Goal: Transaction & Acquisition: Purchase product/service

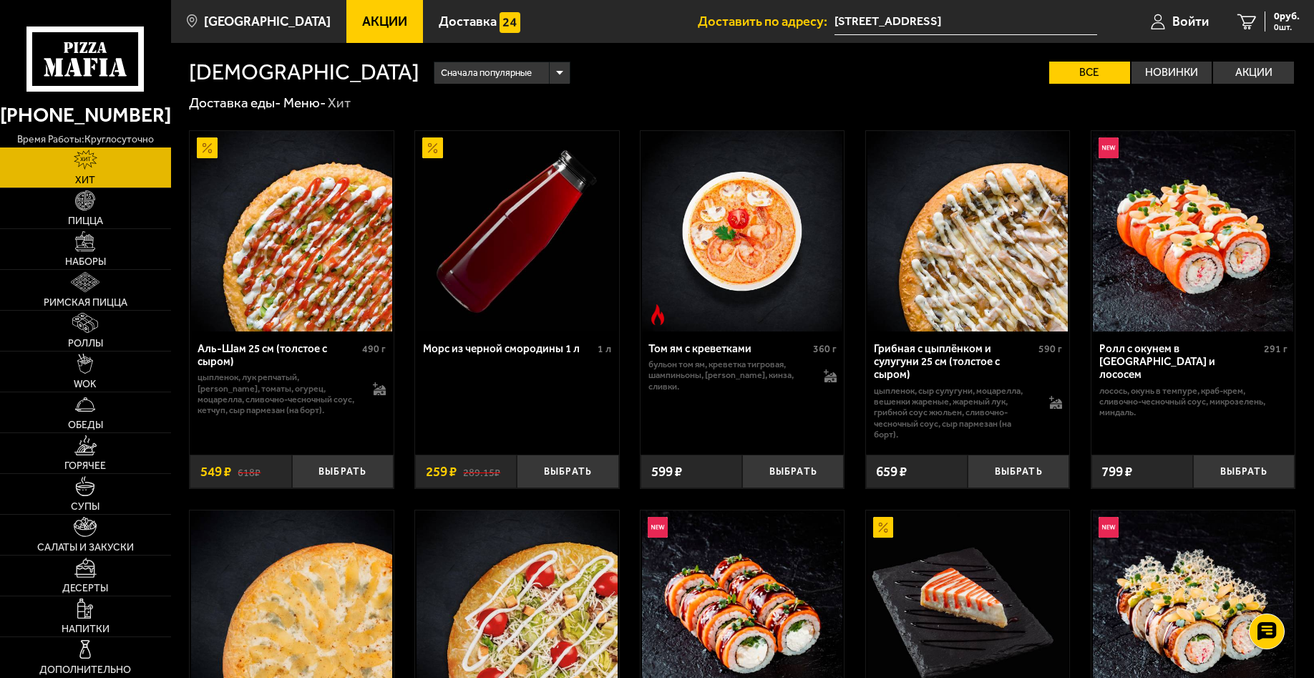
click at [362, 28] on span "Акции" at bounding box center [384, 21] width 45 height 13
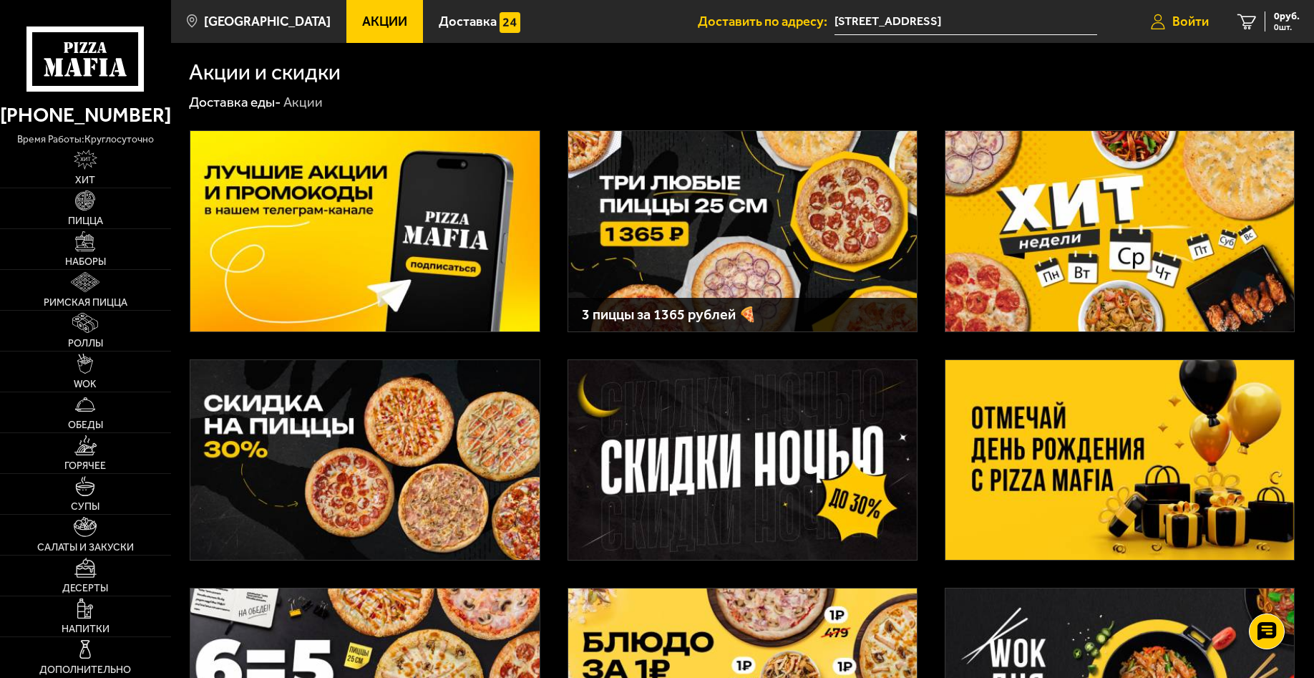
click at [1190, 21] on span "Войти" at bounding box center [1191, 21] width 37 height 13
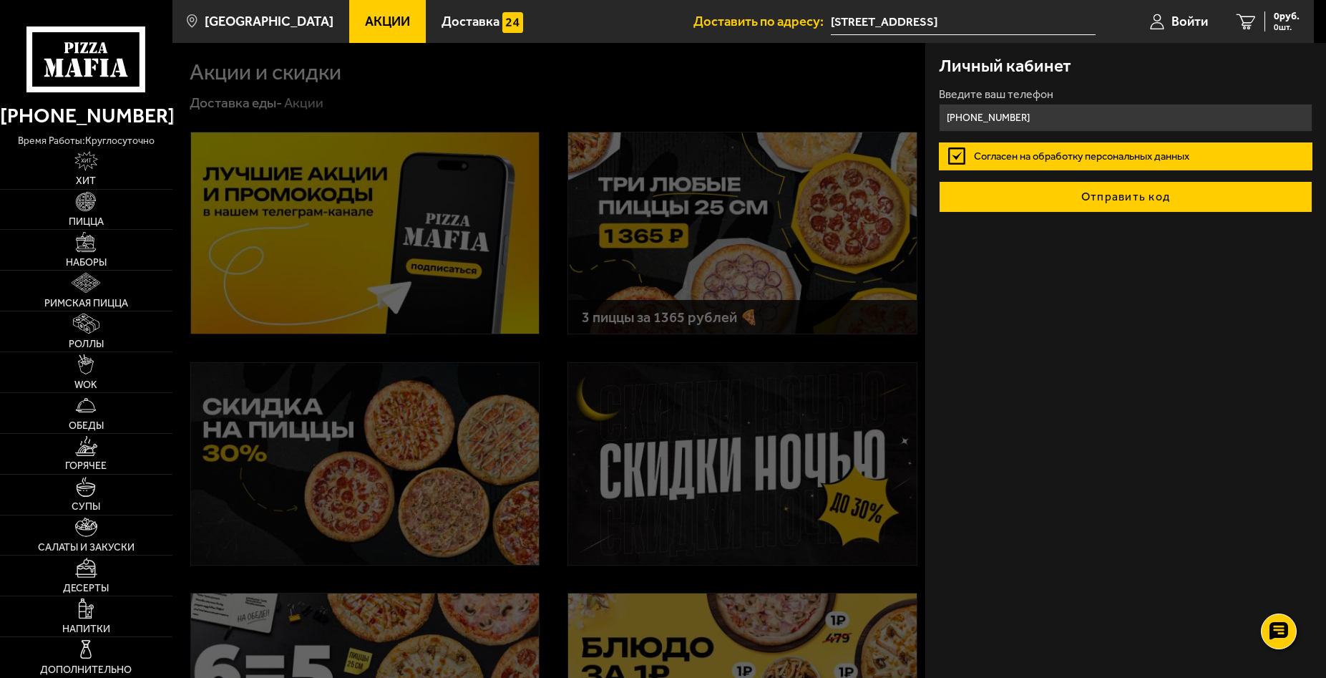
type input "[PHONE_NUMBER]"
click at [1122, 203] on button "Отправить код" at bounding box center [1125, 196] width 373 height 31
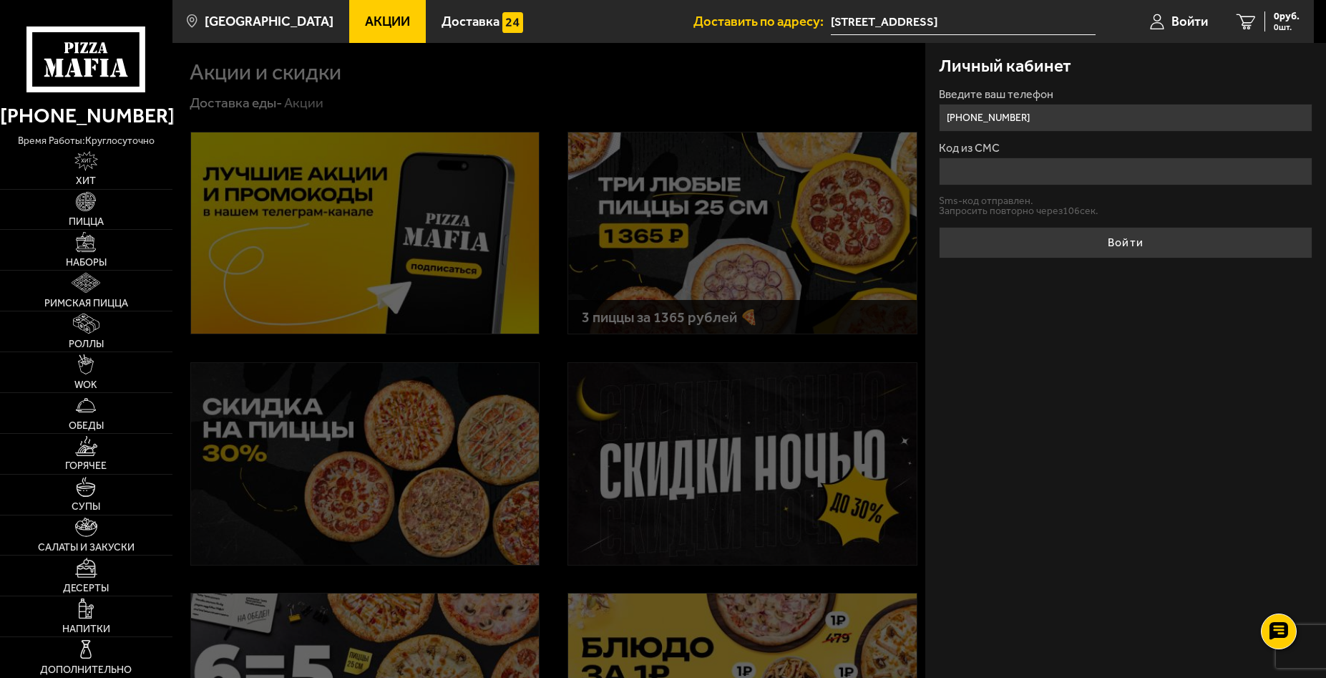
click at [1084, 173] on input "Код из СМС" at bounding box center [1125, 171] width 373 height 28
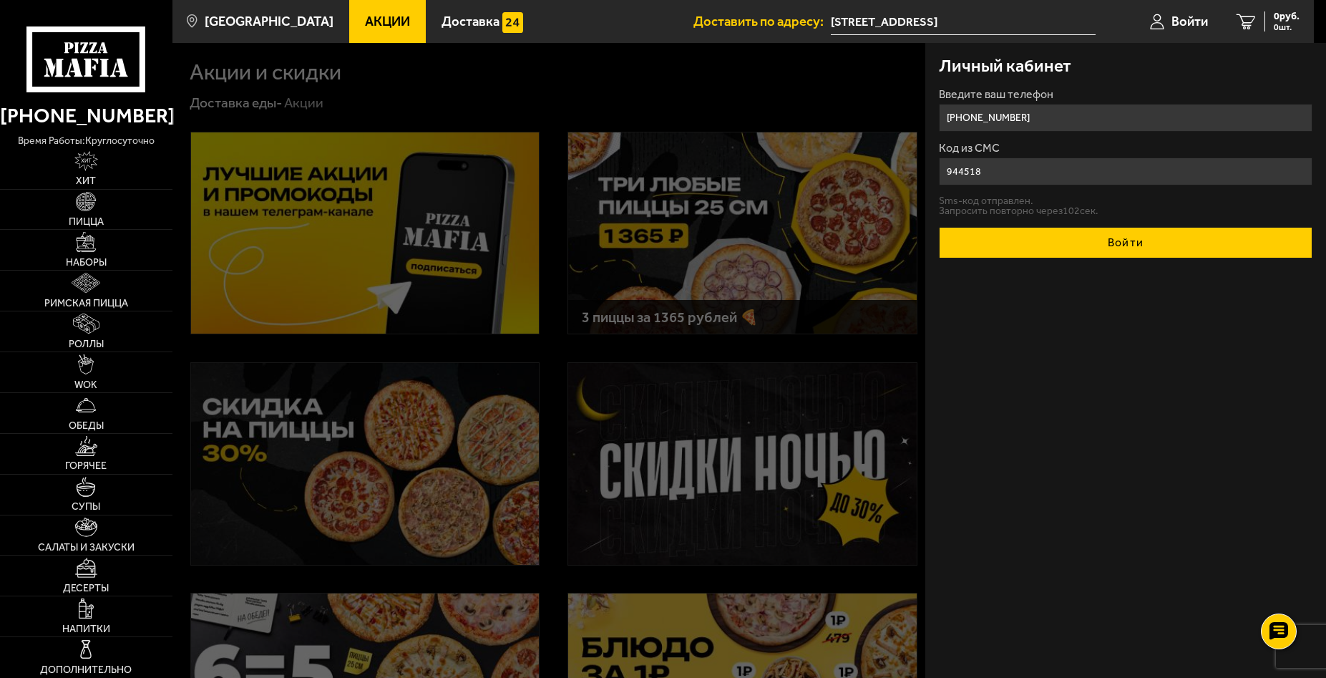
type input "944518"
click at [1173, 248] on button "Войти" at bounding box center [1125, 242] width 373 height 31
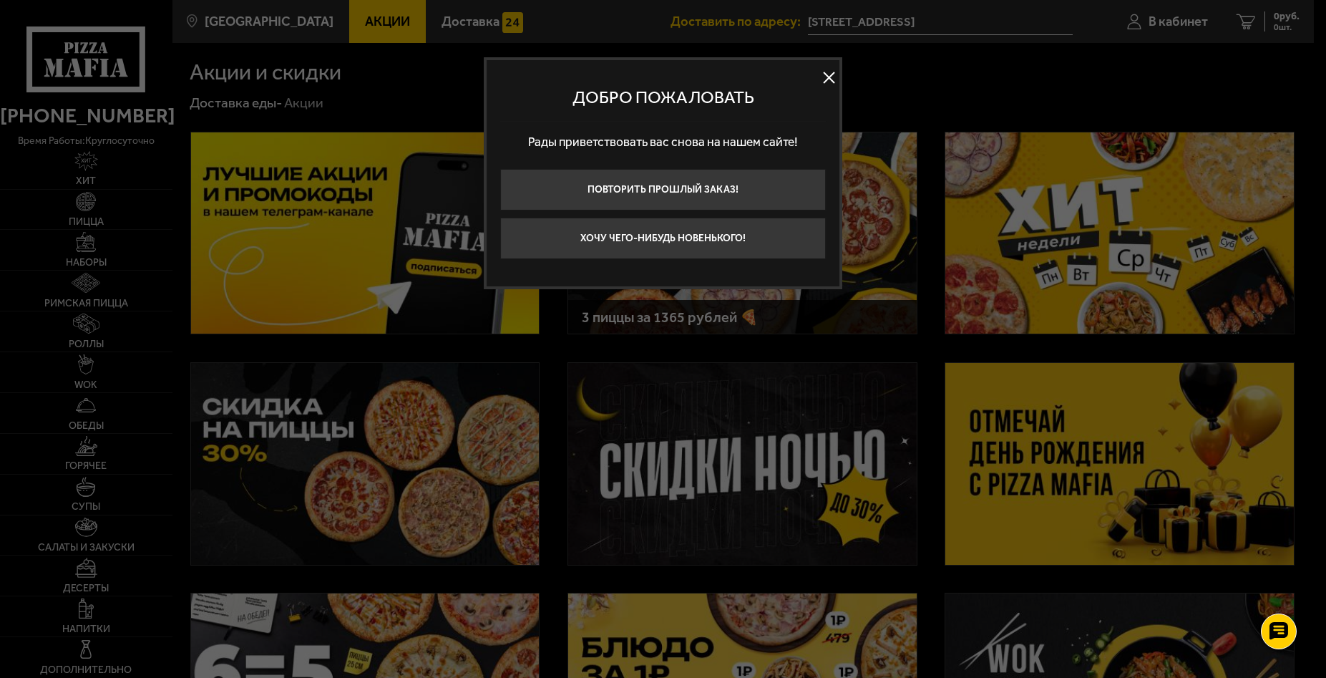
click at [830, 72] on button at bounding box center [828, 77] width 21 height 21
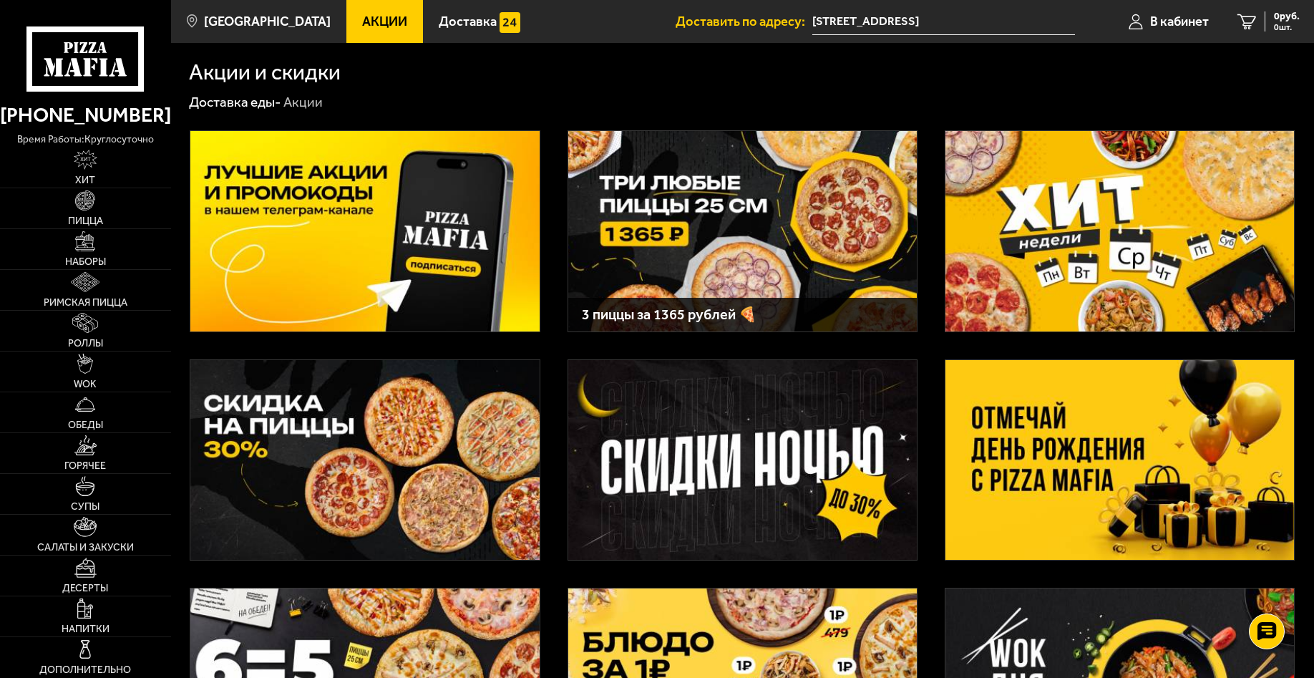
click at [948, 19] on input "[STREET_ADDRESS]" at bounding box center [943, 22] width 263 height 26
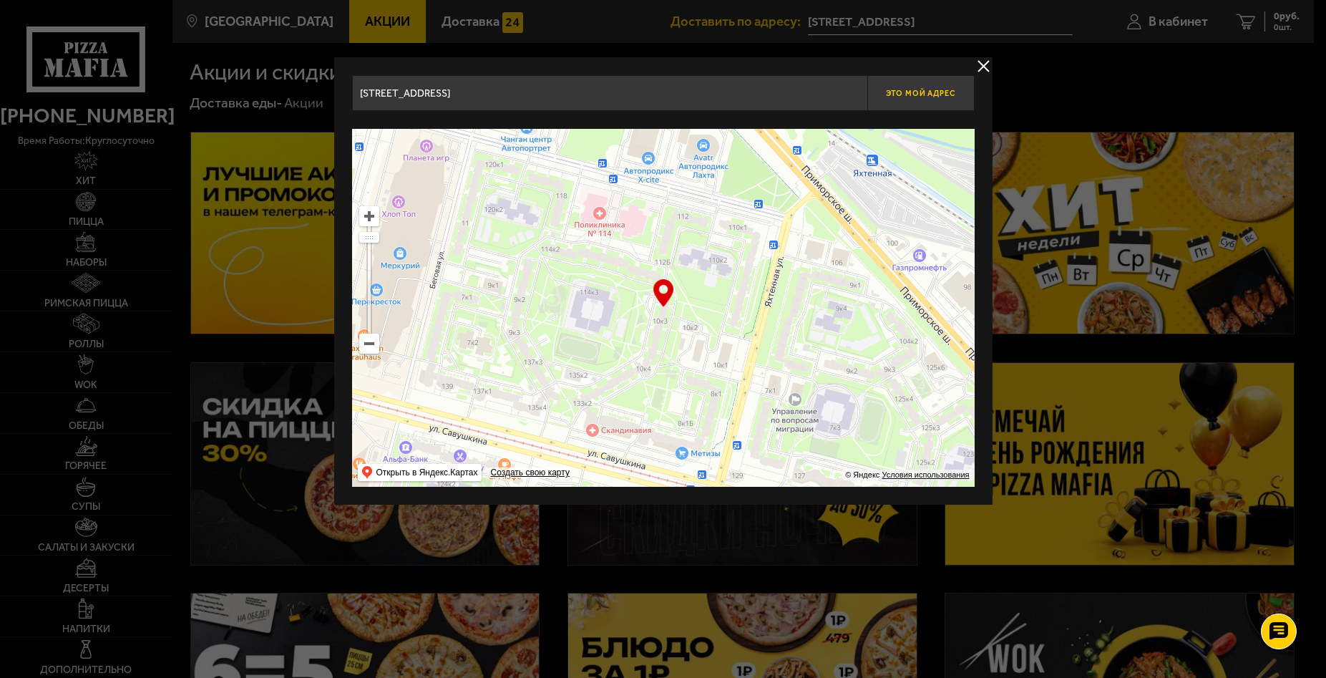
click at [918, 92] on span "Это мой адрес" at bounding box center [920, 93] width 69 height 9
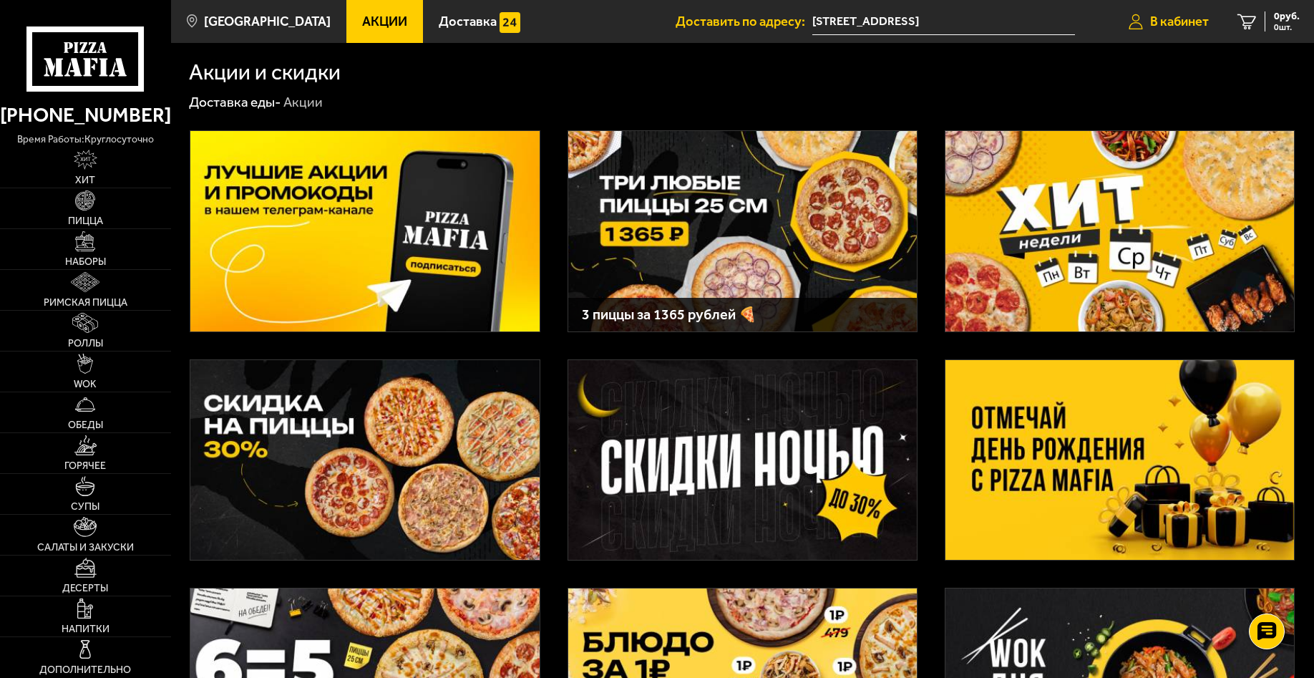
click at [1198, 26] on span "В кабинет" at bounding box center [1179, 21] width 59 height 13
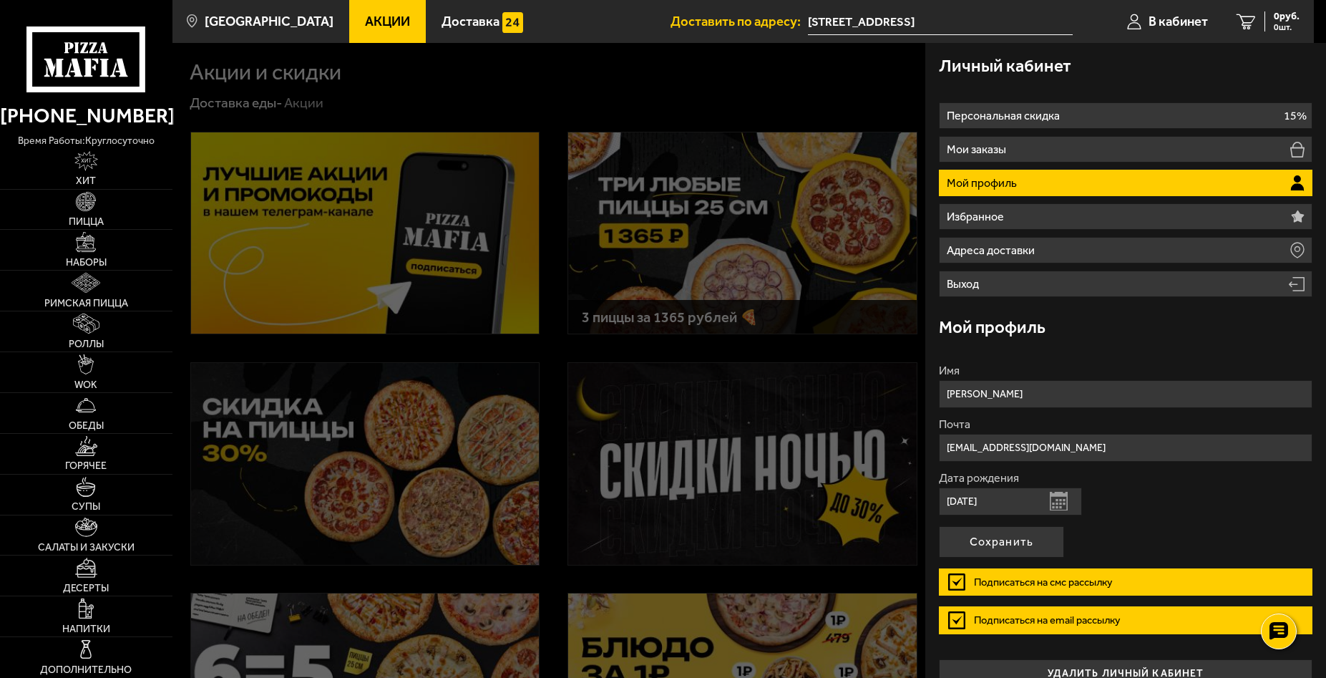
click at [1292, 185] on icon at bounding box center [1298, 183] width 14 height 16
click at [1291, 187] on icon at bounding box center [1297, 187] width 12 height 6
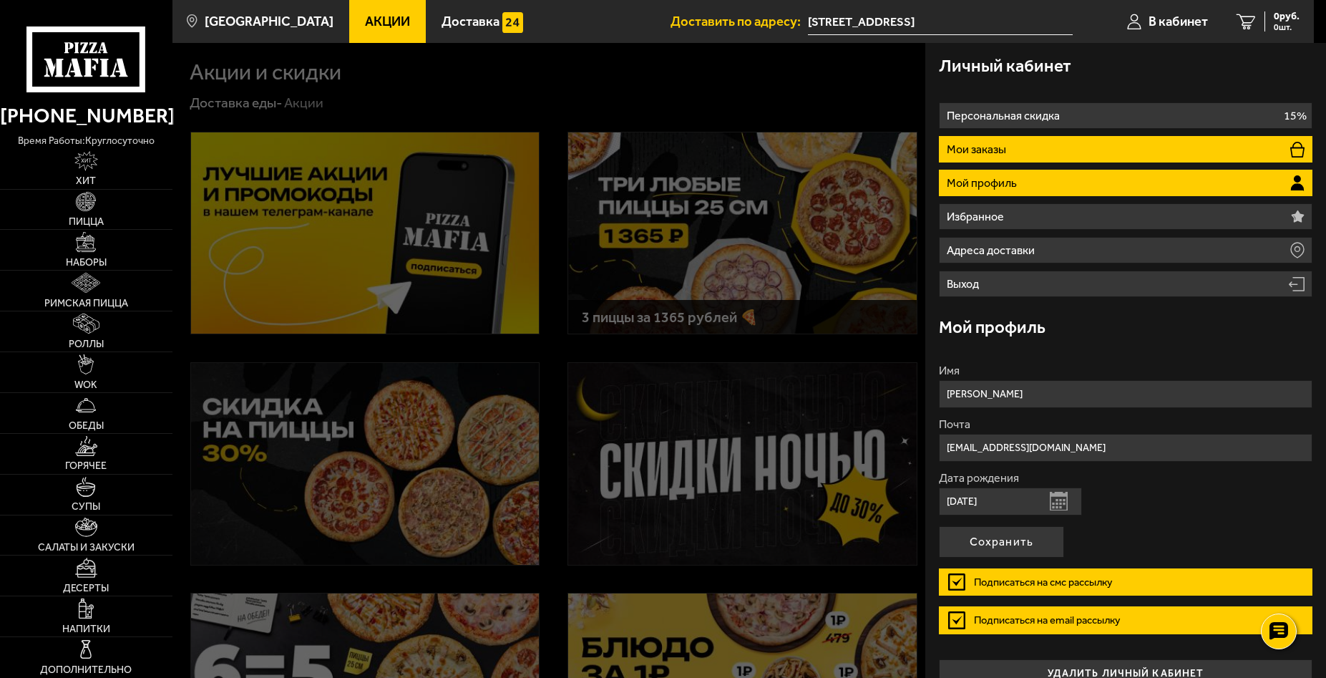
click at [1276, 147] on li "Мои заказы" at bounding box center [1125, 149] width 373 height 26
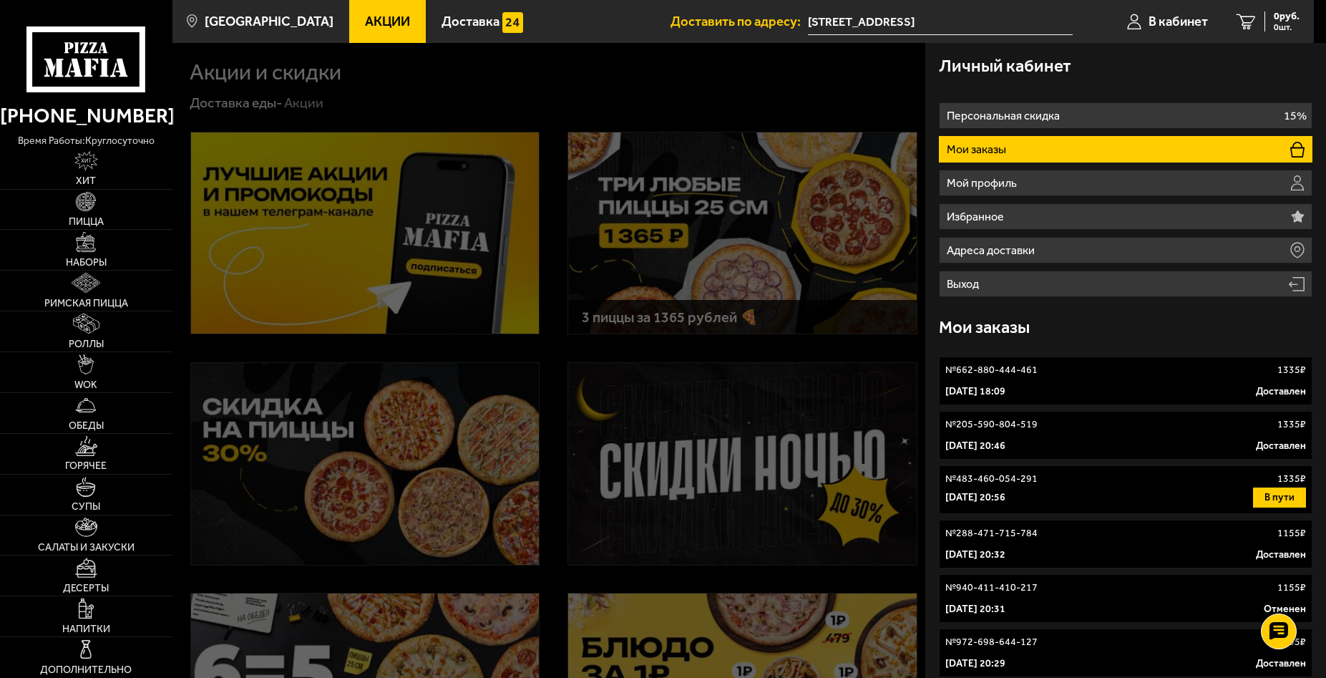
click at [1089, 377] on link "№ 662-880-444-461 1335 ₽ 31 августа 2025 г. 18:09 Доставлен" at bounding box center [1125, 380] width 373 height 49
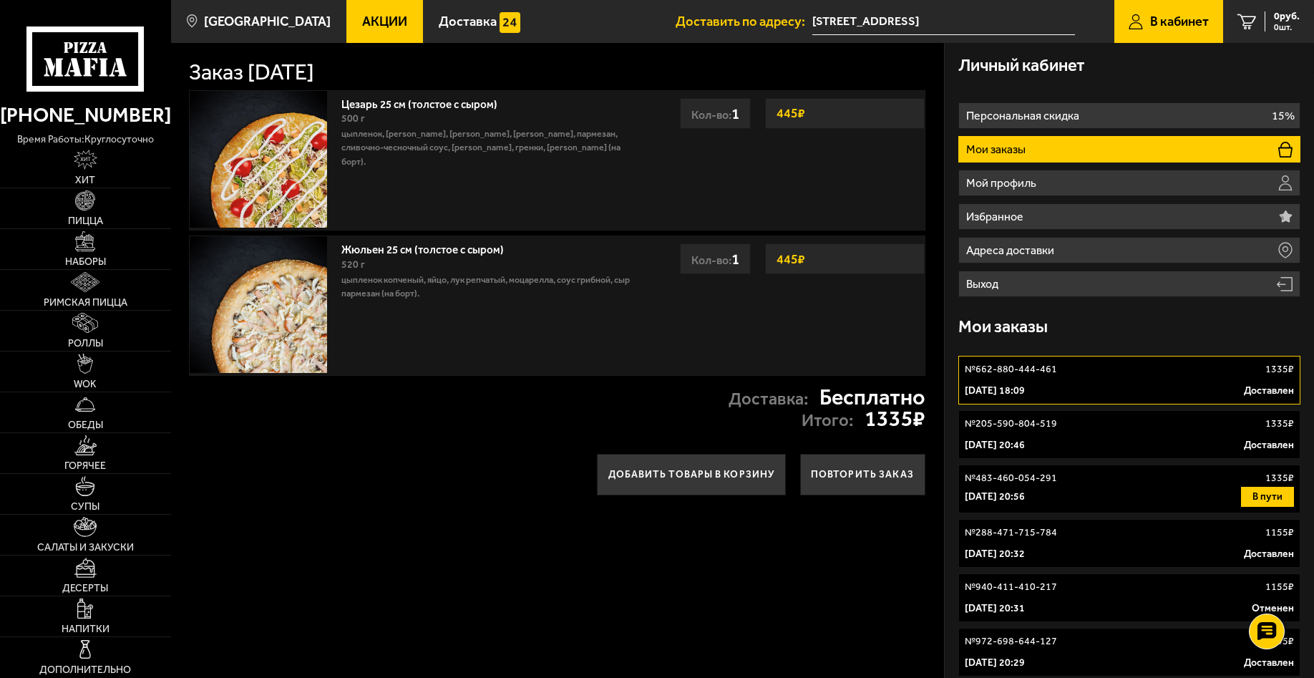
click at [362, 19] on span "Акции" at bounding box center [384, 21] width 45 height 13
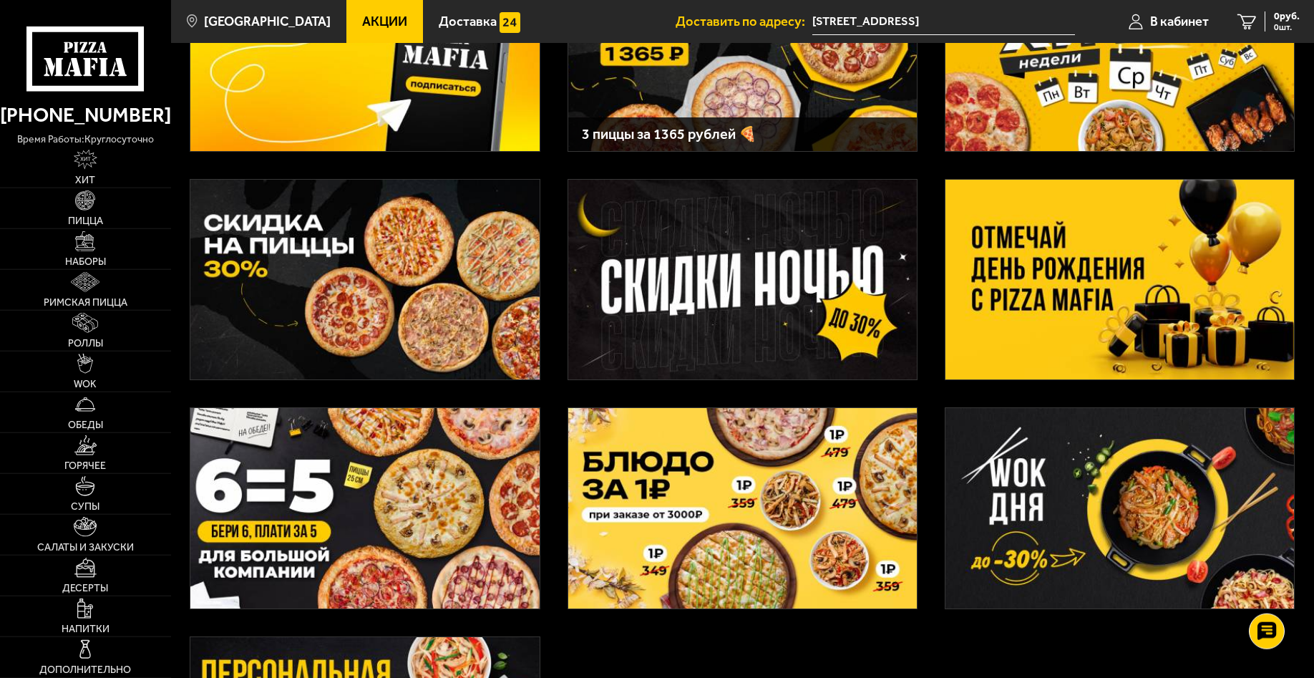
scroll to position [219, 0]
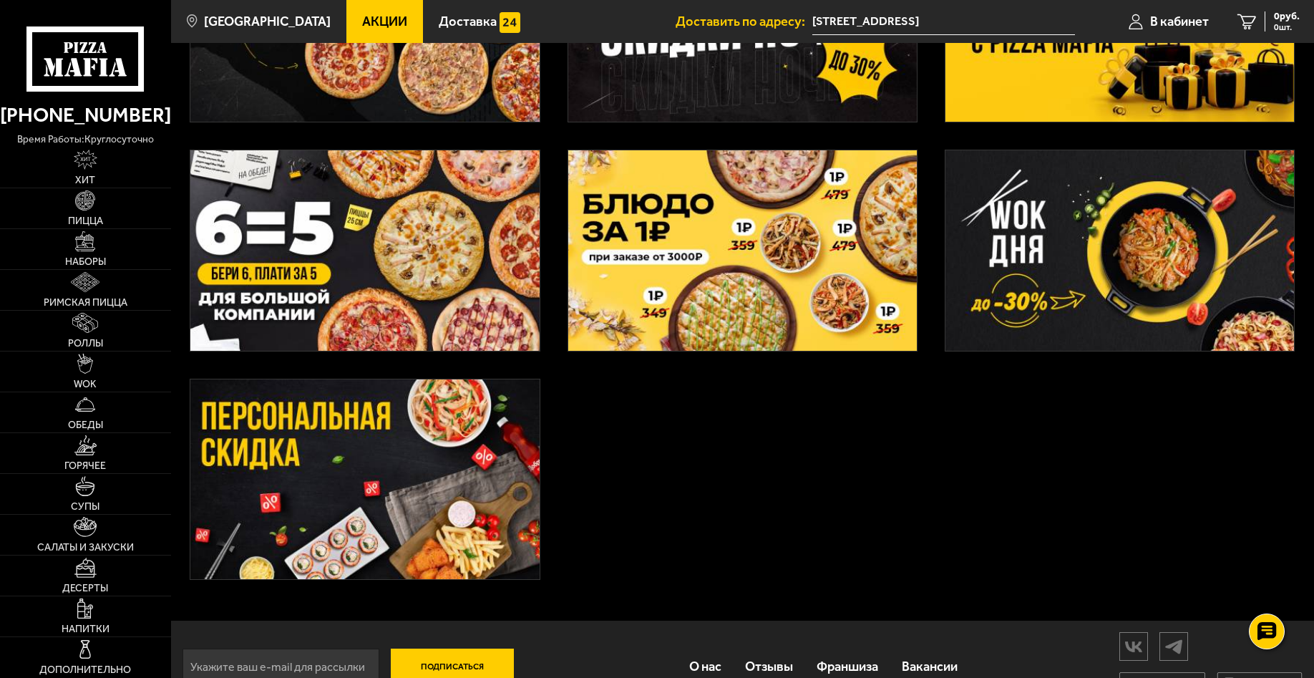
click at [334, 482] on img at bounding box center [364, 479] width 349 height 200
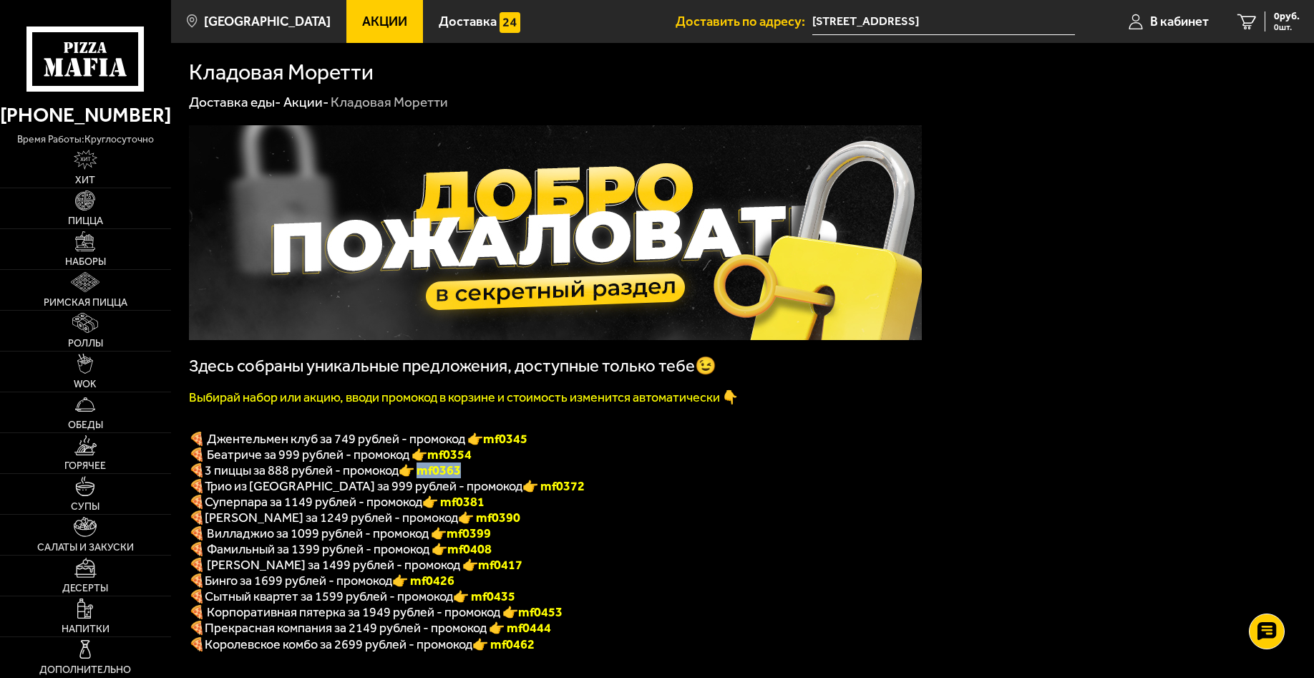
drag, startPoint x: 425, startPoint y: 480, endPoint x: 469, endPoint y: 482, distance: 43.7
click at [461, 478] on font "👉 mf0363" at bounding box center [430, 470] width 62 height 16
copy font "f0363"
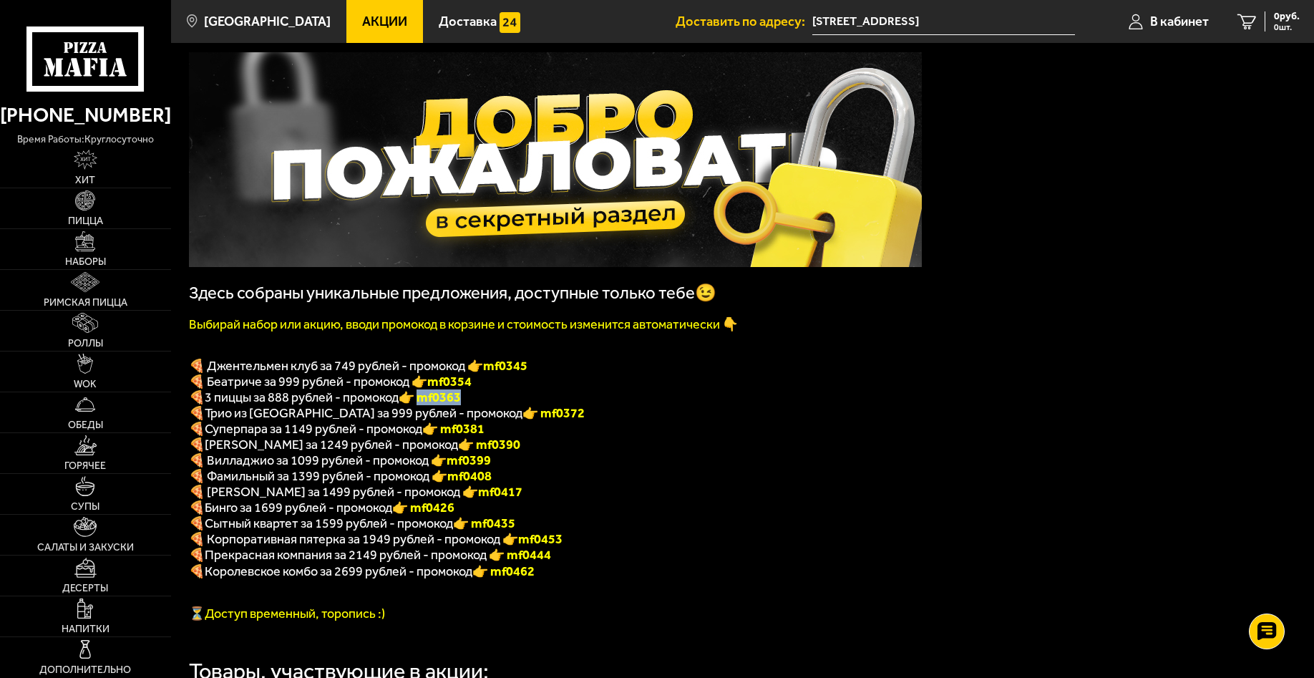
copy font "f0363"
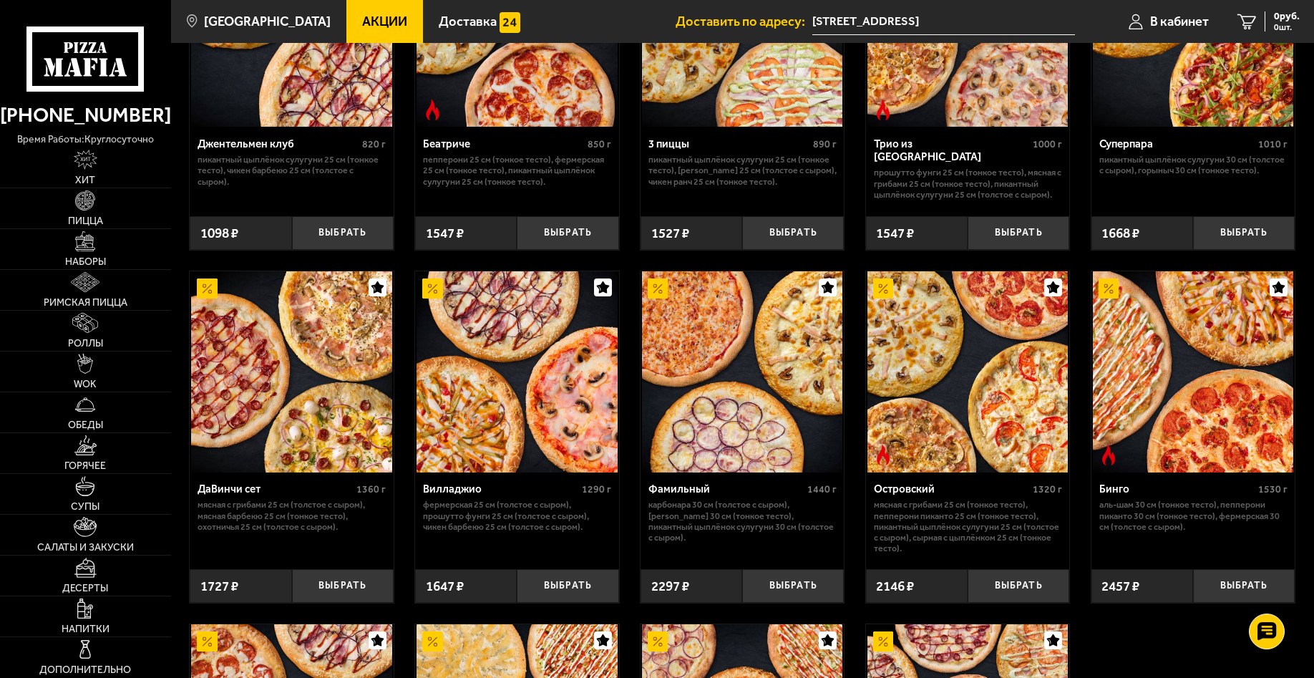
scroll to position [875, 0]
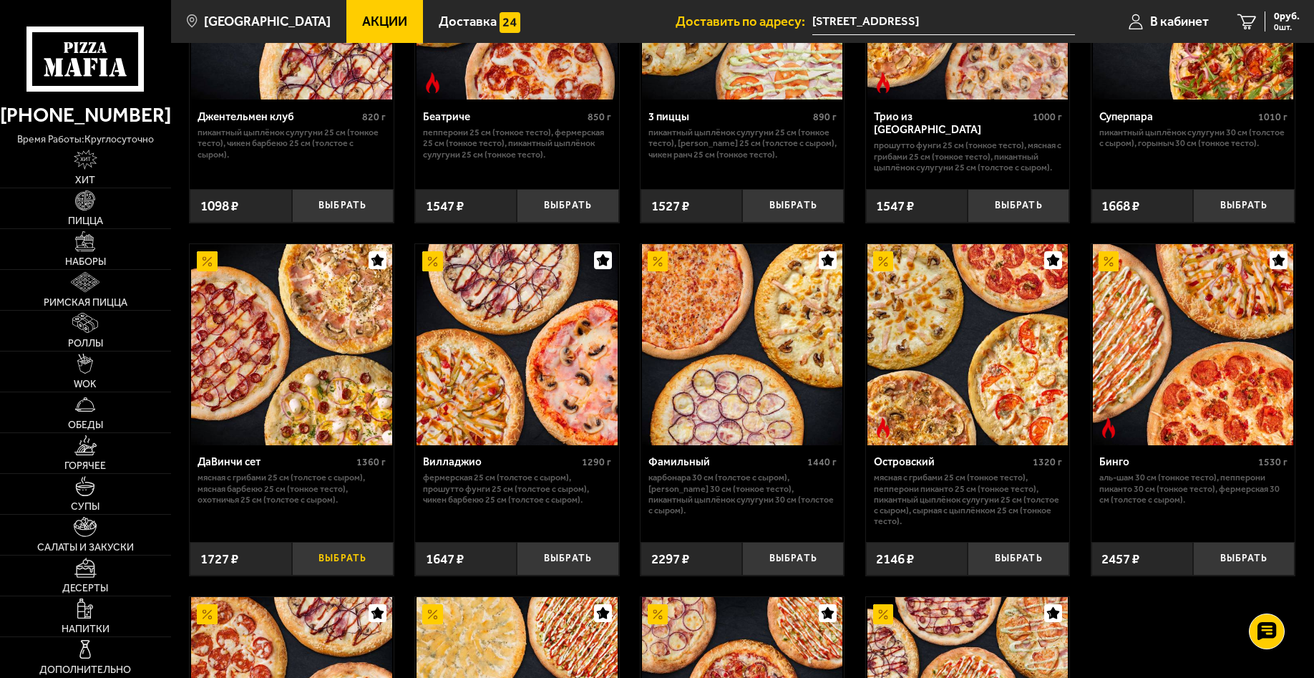
click at [324, 576] on button "Выбрать" at bounding box center [343, 559] width 102 height 34
click at [1266, 20] on span "3092 руб." at bounding box center [1278, 16] width 43 height 10
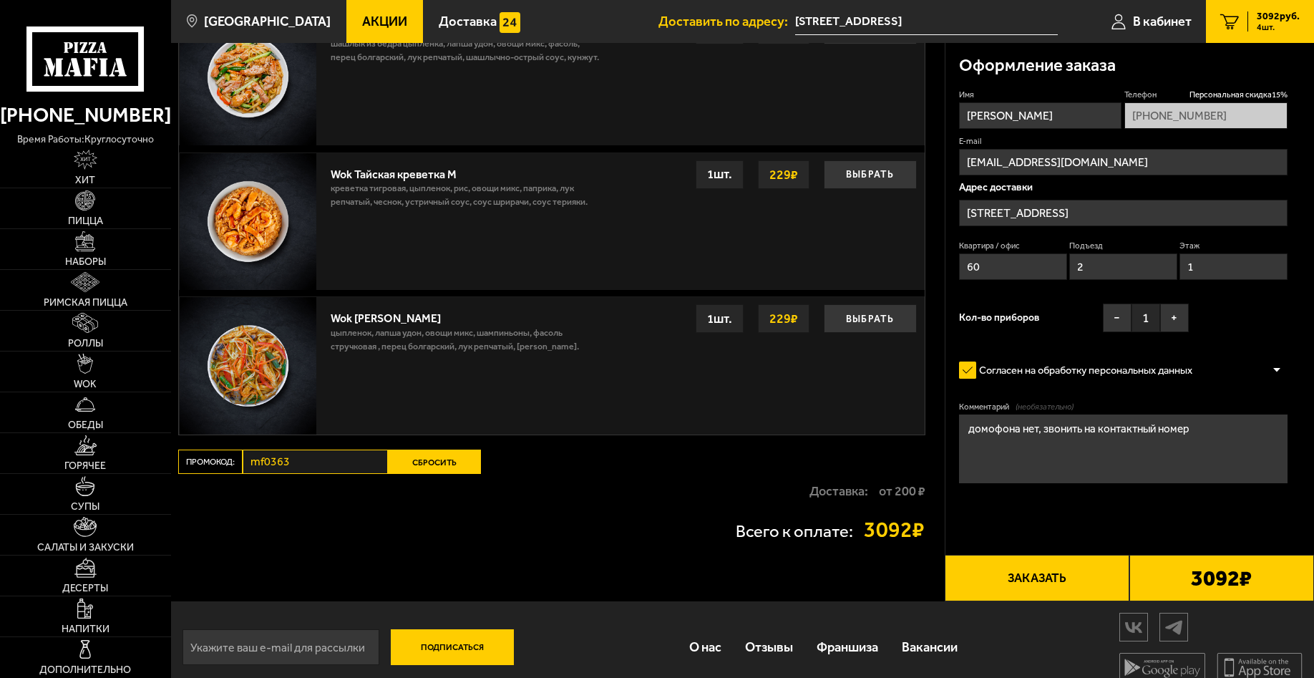
scroll to position [1122, 0]
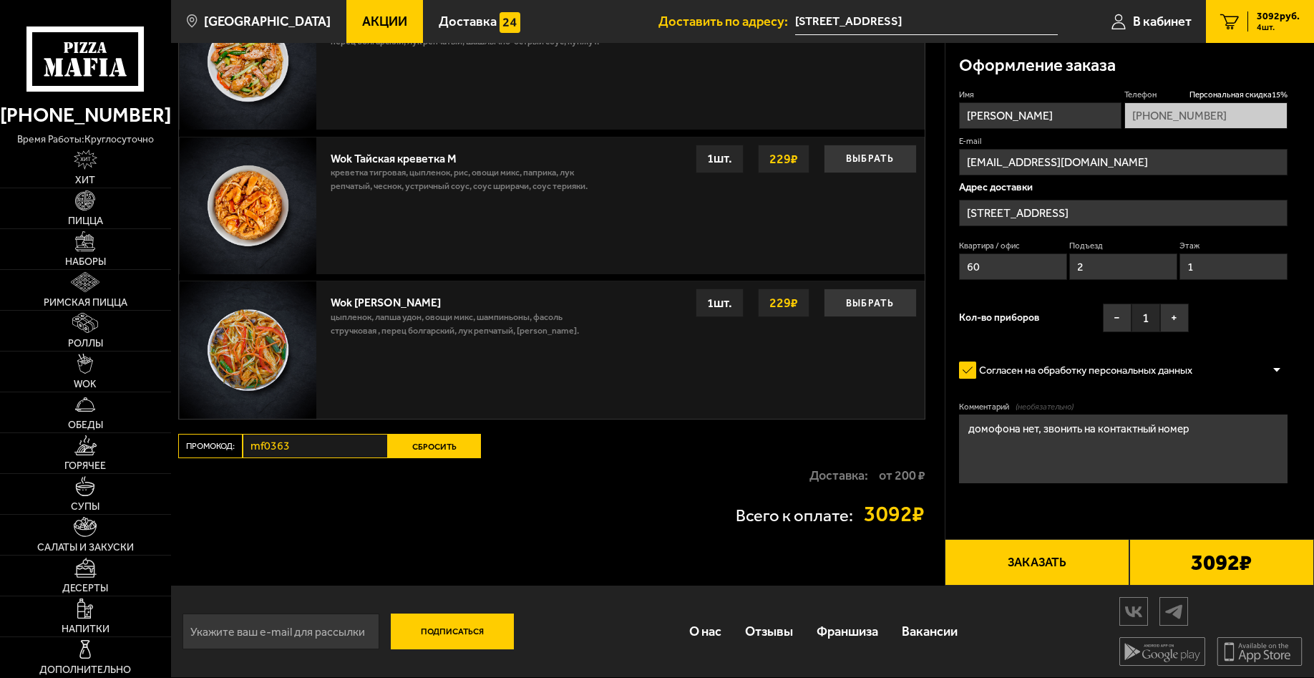
click at [437, 447] on button "Сбросить" at bounding box center [434, 446] width 93 height 24
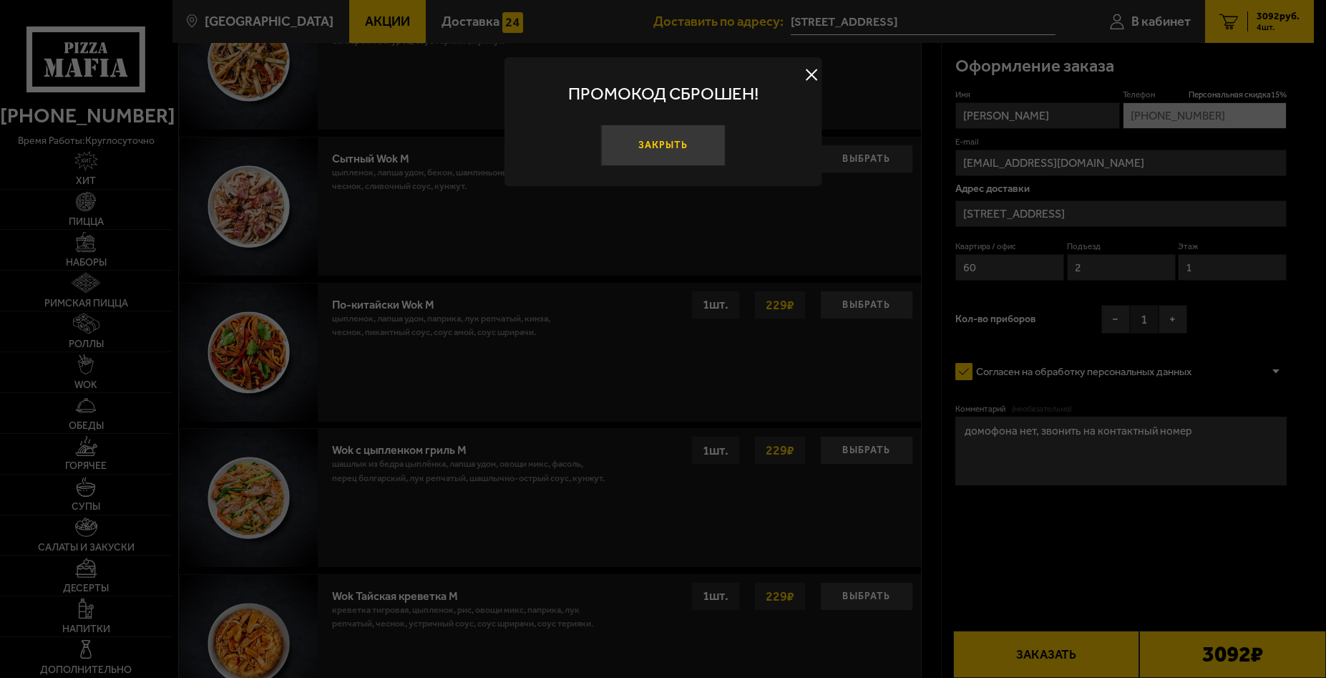
click at [656, 150] on button "Закрыть" at bounding box center [663, 146] width 125 height 42
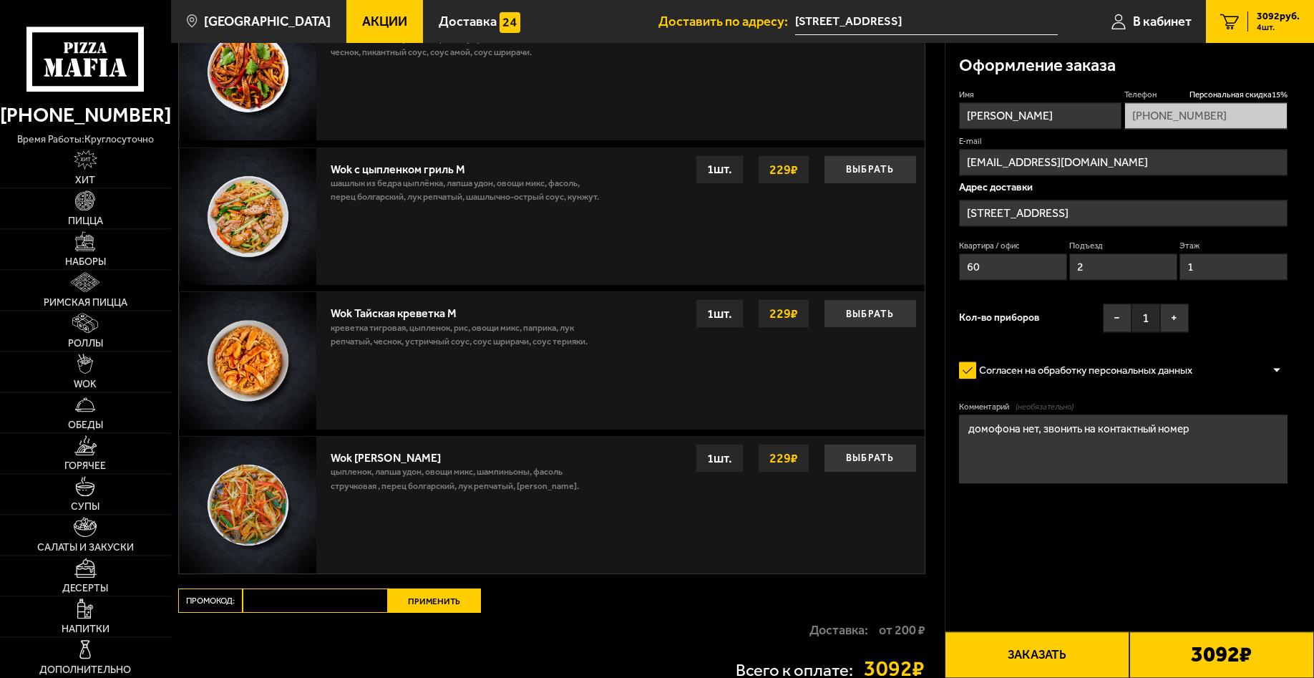
scroll to position [1424, 0]
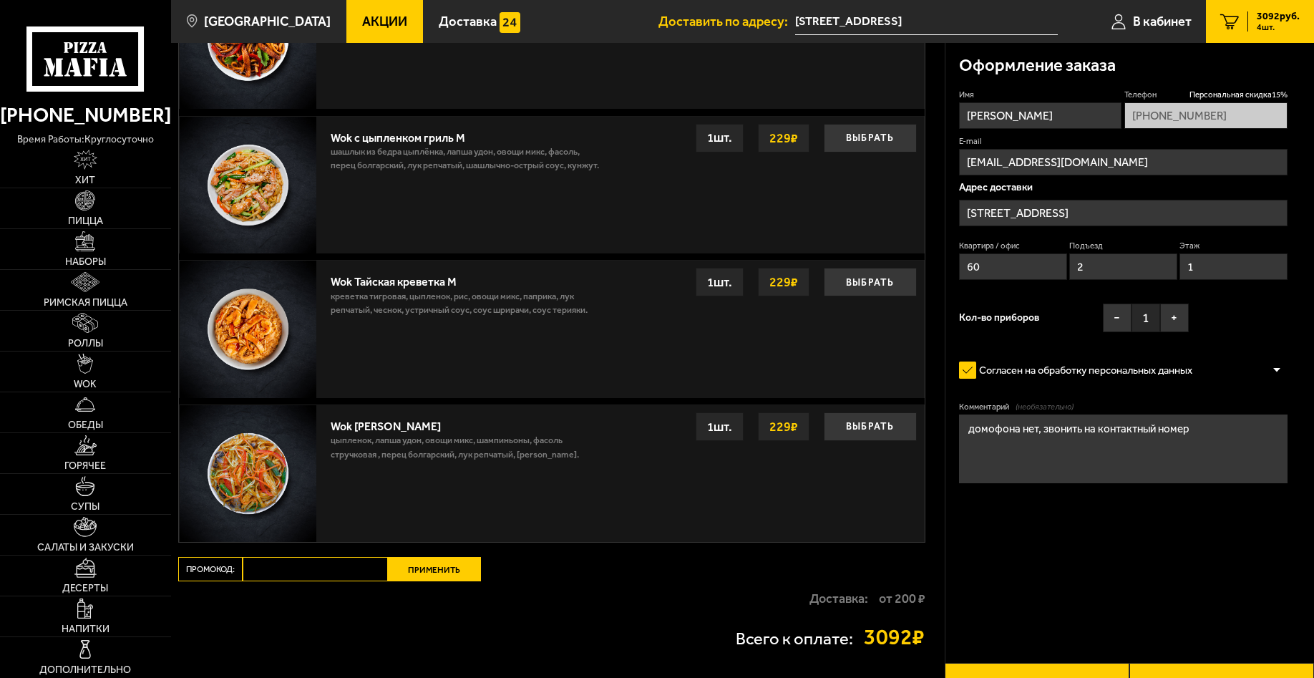
click at [331, 557] on input "Промокод:" at bounding box center [315, 569] width 145 height 24
paste input "mf0363"
type input "mf0363"
click at [425, 557] on button "Применить" at bounding box center [434, 569] width 93 height 24
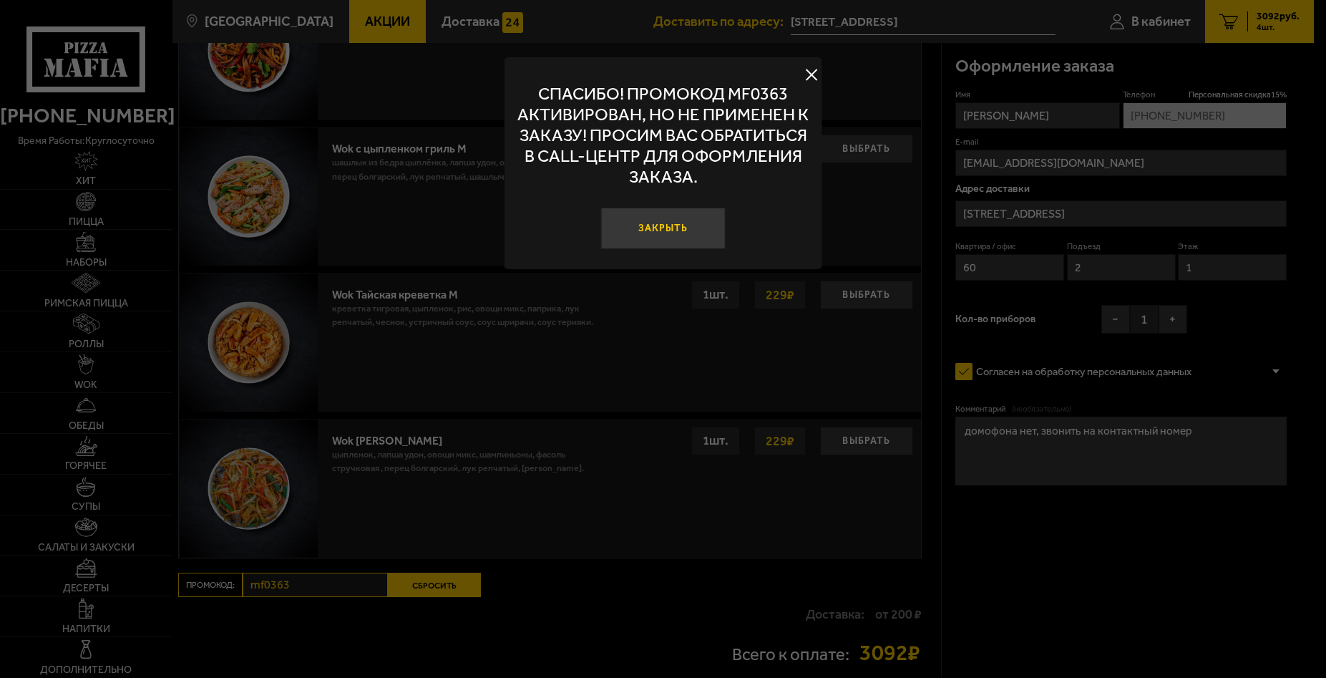
click at [668, 232] on button "Закрыть" at bounding box center [663, 229] width 125 height 42
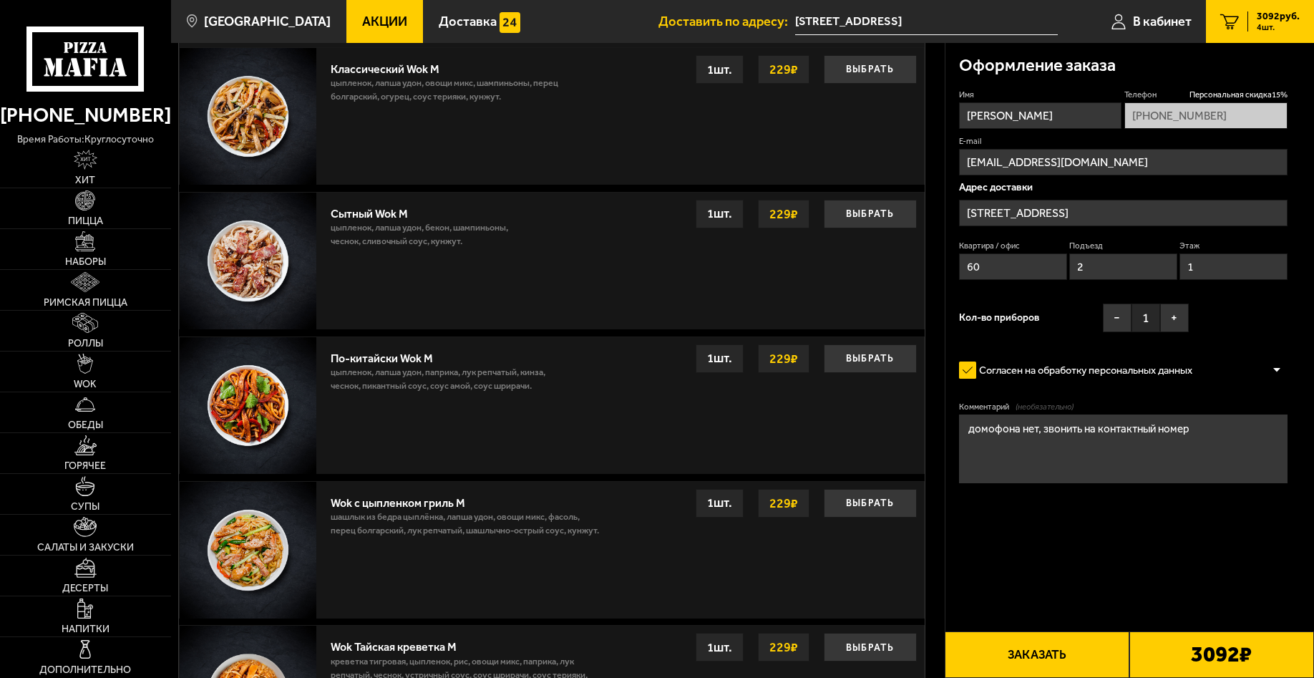
scroll to position [767, 0]
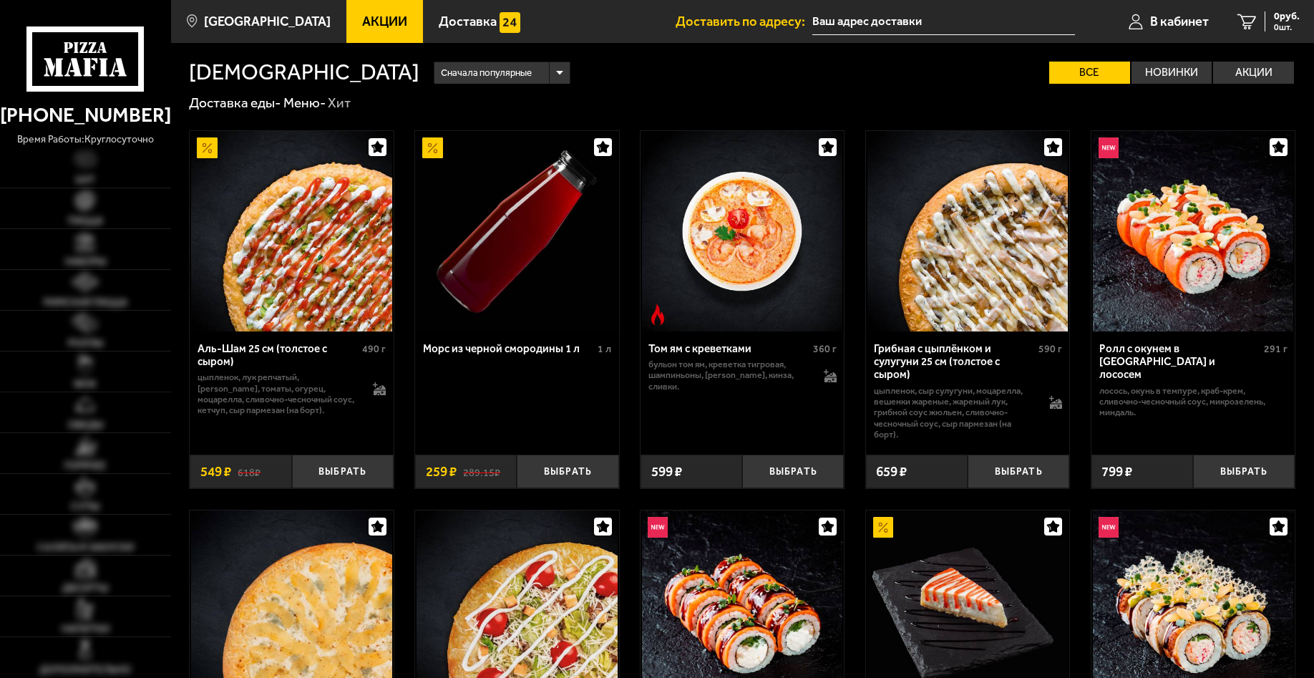
type input "[STREET_ADDRESS]"
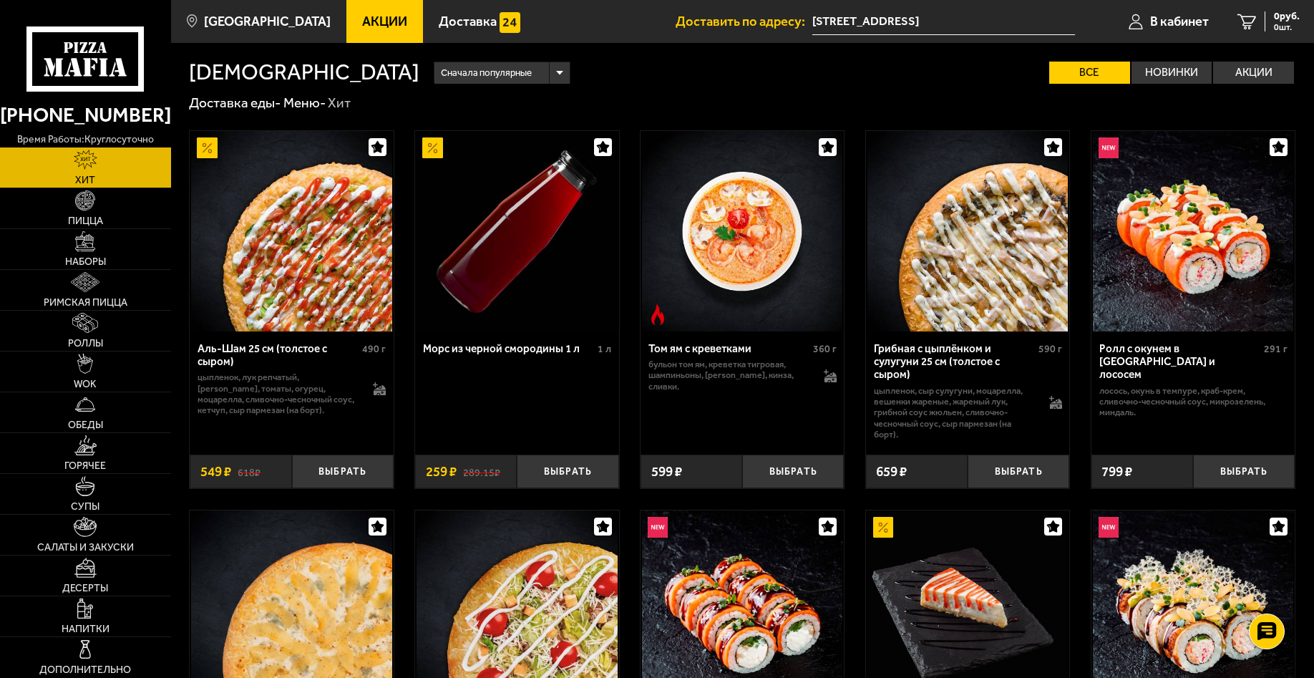
click at [364, 26] on span "Акции" at bounding box center [384, 21] width 45 height 13
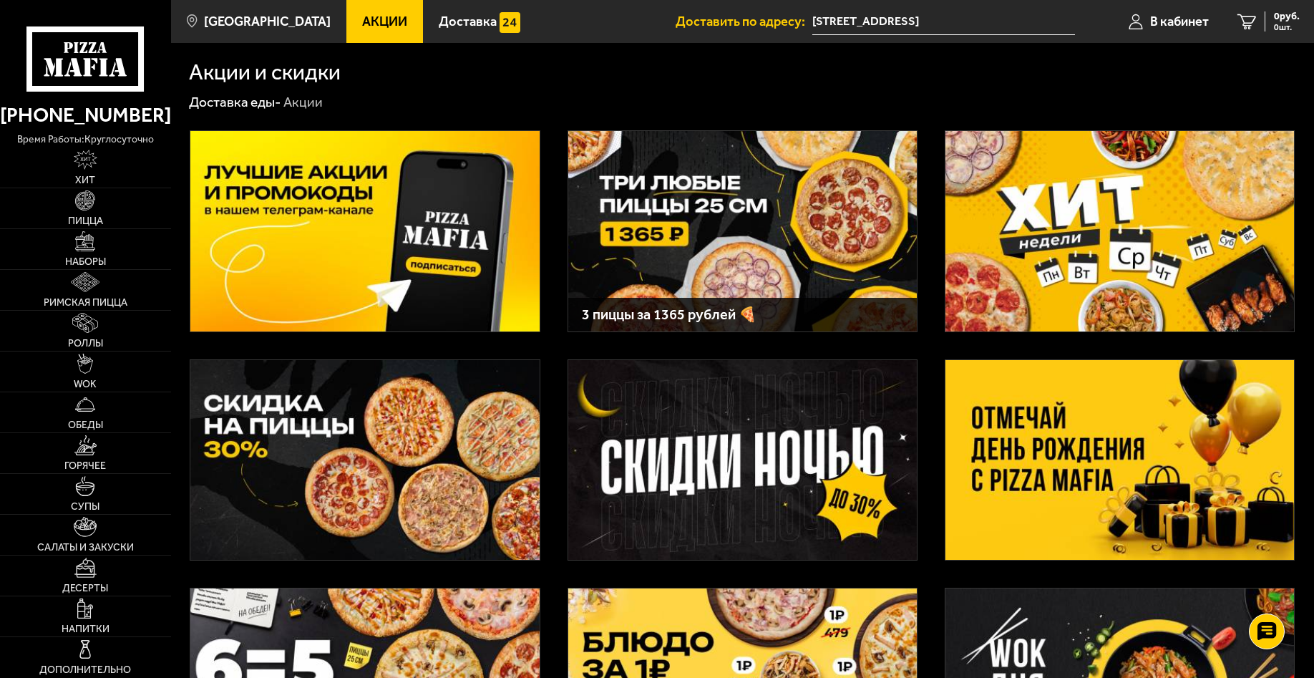
click at [703, 191] on img at bounding box center [742, 231] width 349 height 200
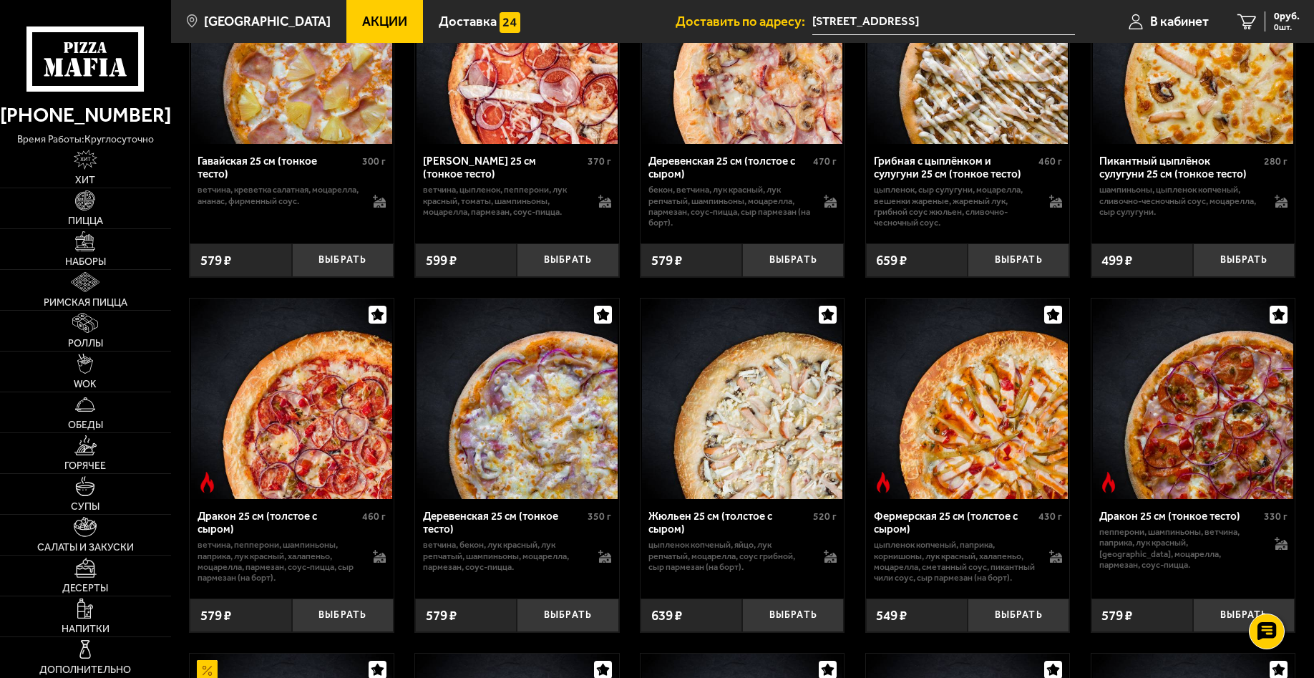
scroll to position [2482, 0]
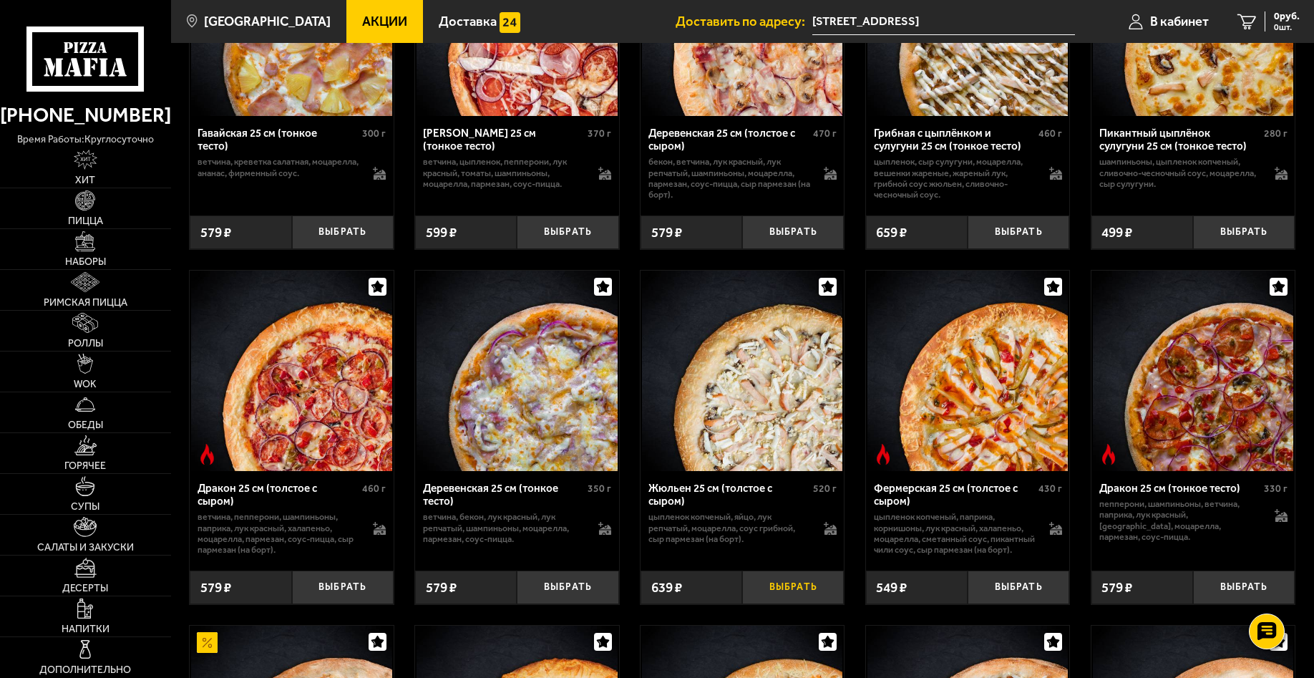
click at [787, 604] on button "Выбрать" at bounding box center [793, 588] width 102 height 34
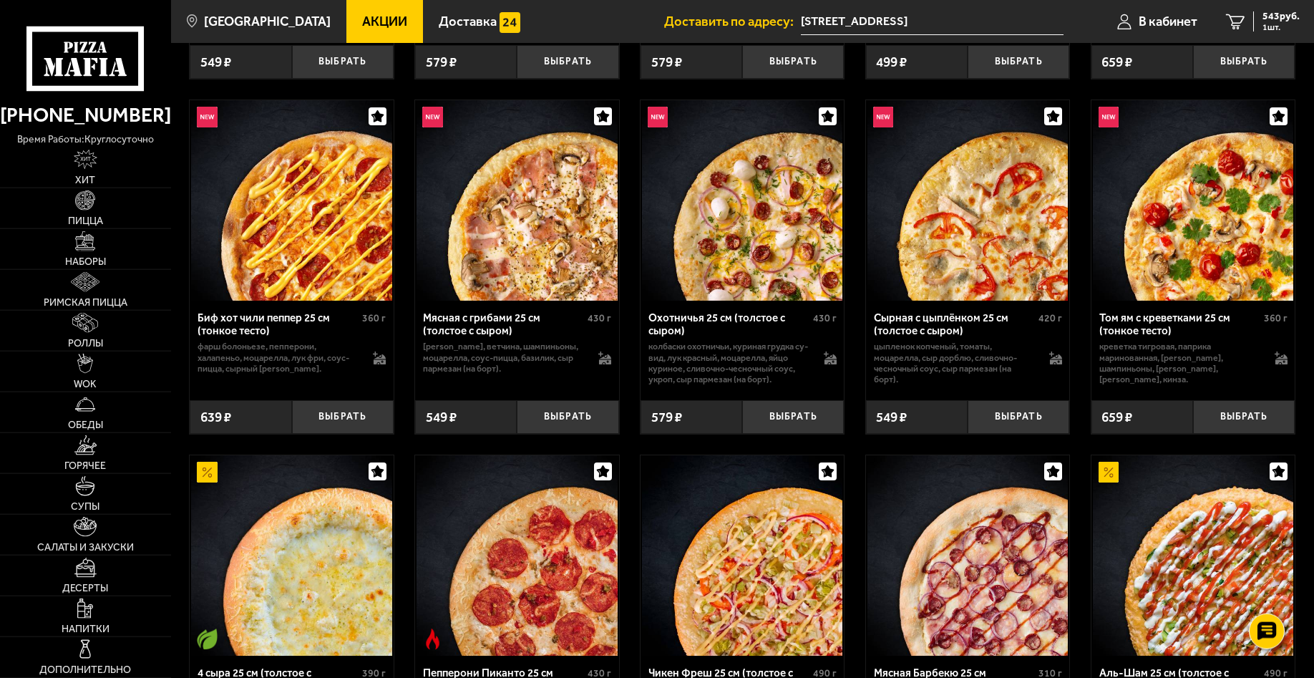
scroll to position [803, 0]
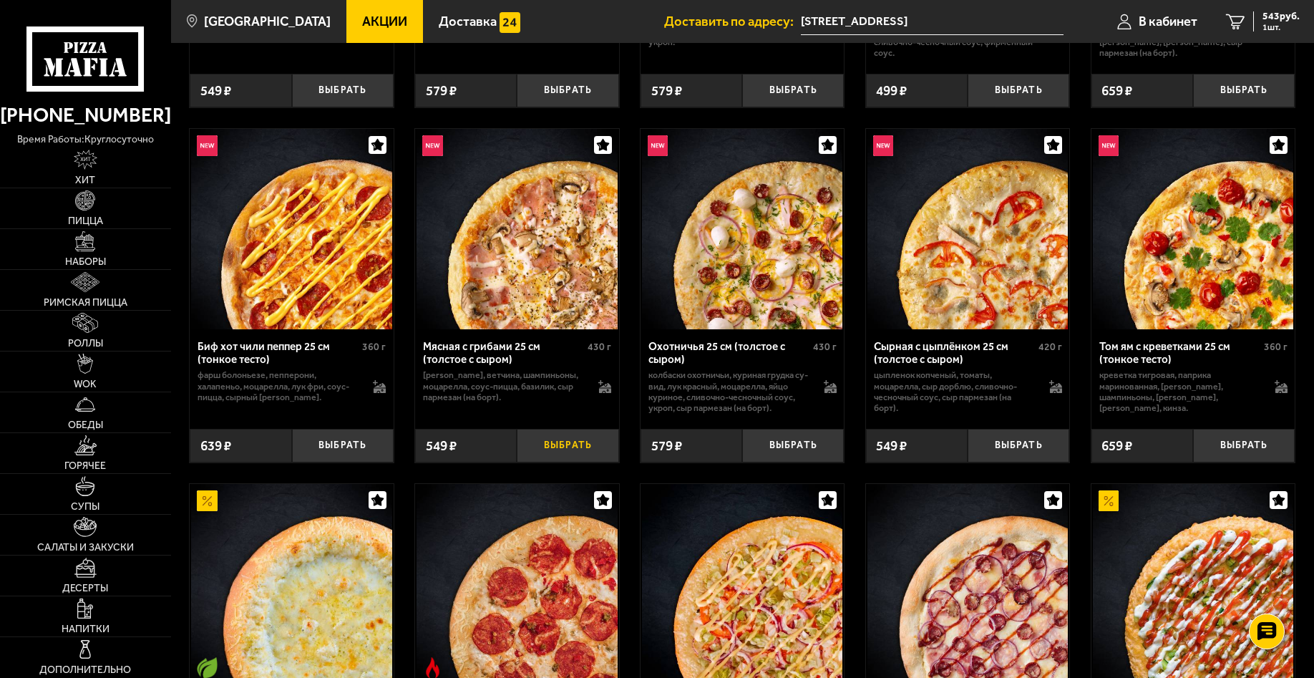
click at [563, 457] on button "Выбрать" at bounding box center [568, 446] width 102 height 34
click at [777, 457] on button "Выбрать" at bounding box center [793, 446] width 102 height 34
click at [1274, 16] on span "1365 руб." at bounding box center [1278, 16] width 43 height 10
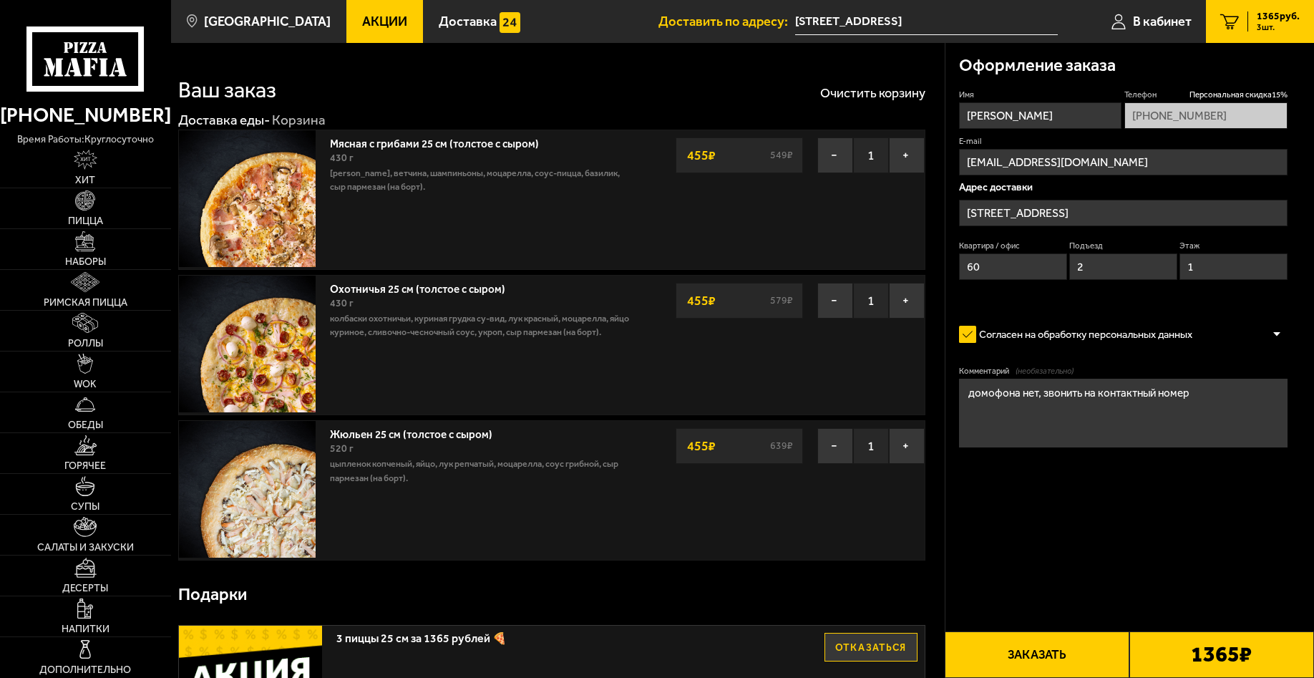
type input "[STREET_ADDRESS]"
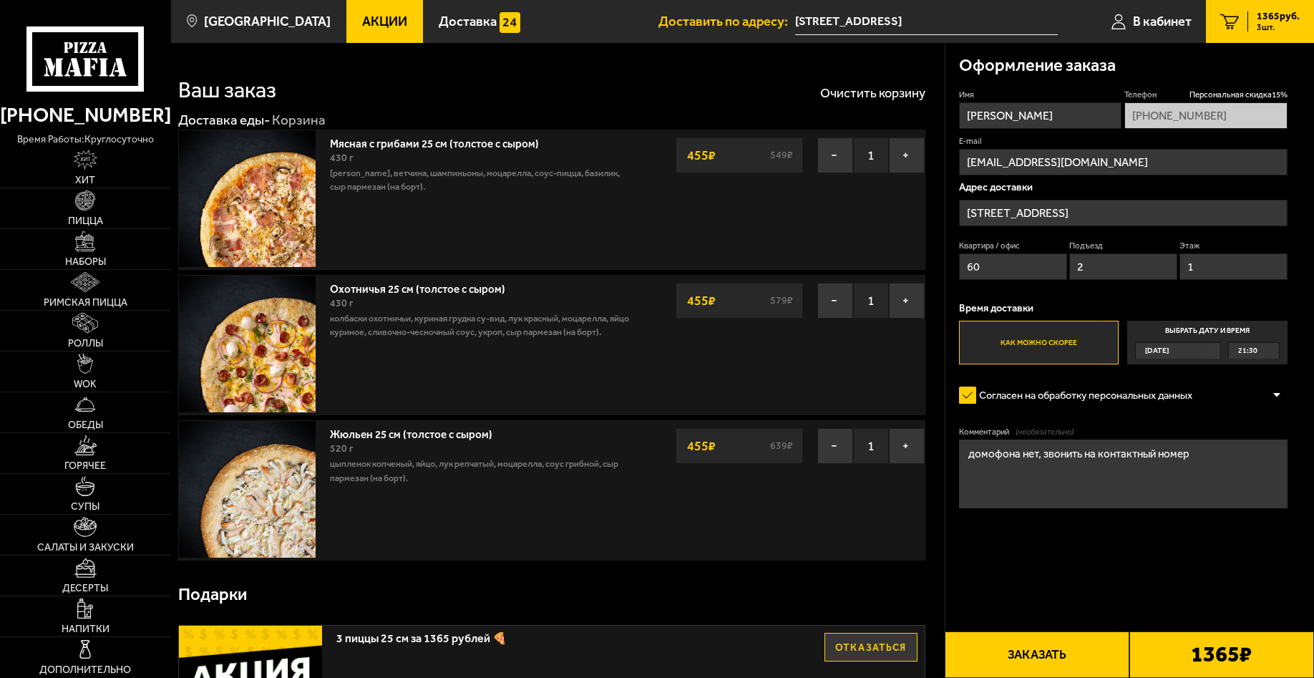
click at [1002, 335] on label "Как можно скорее" at bounding box center [1039, 343] width 160 height 44
click at [0, 0] on input "Как можно скорее" at bounding box center [0, 0] width 0 height 0
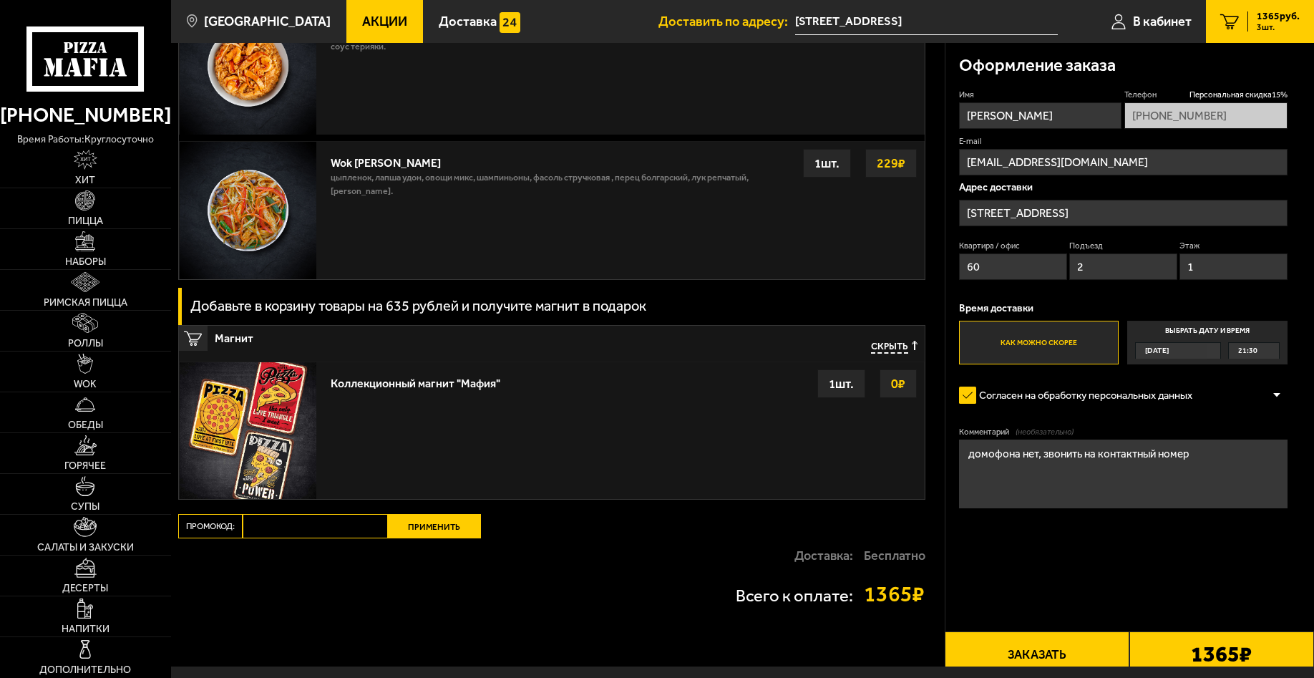
scroll to position [1460, 0]
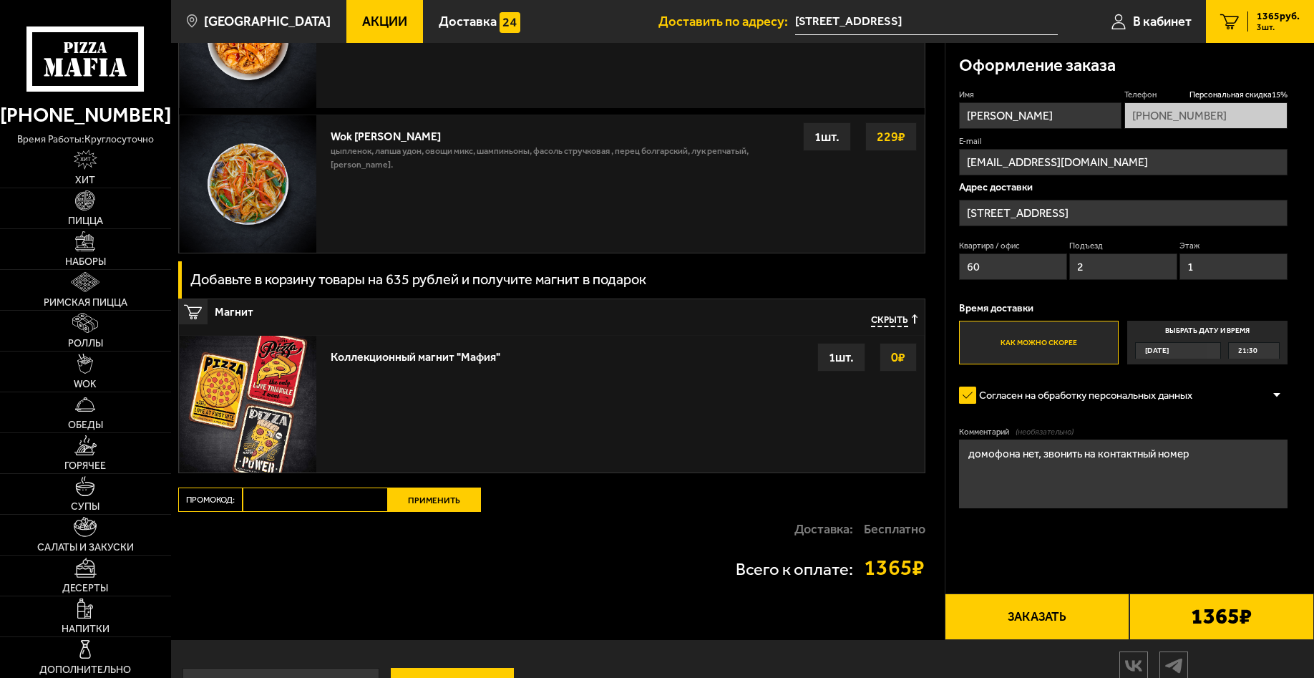
click at [349, 512] on input "Промокод:" at bounding box center [315, 499] width 145 height 24
paste input "mf0363"
type input "mf0363"
click at [440, 512] on button "Применить" at bounding box center [434, 499] width 93 height 24
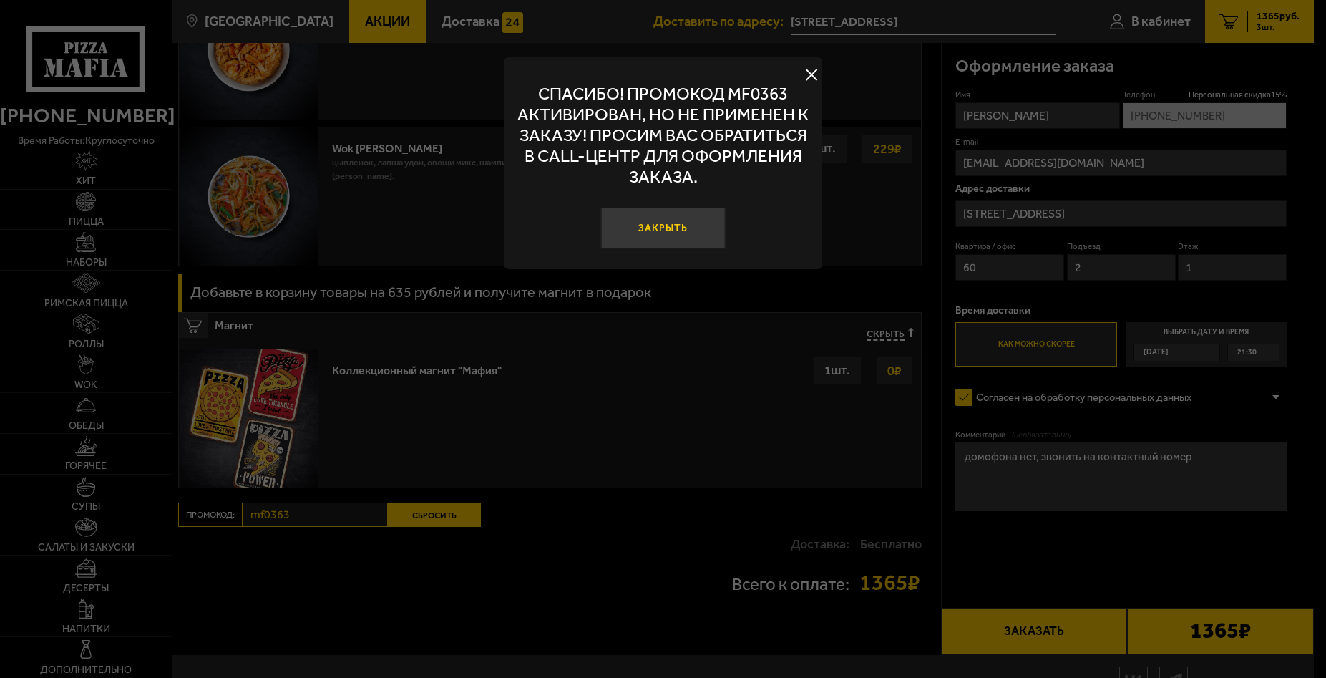
click at [656, 236] on button "Закрыть" at bounding box center [663, 229] width 125 height 42
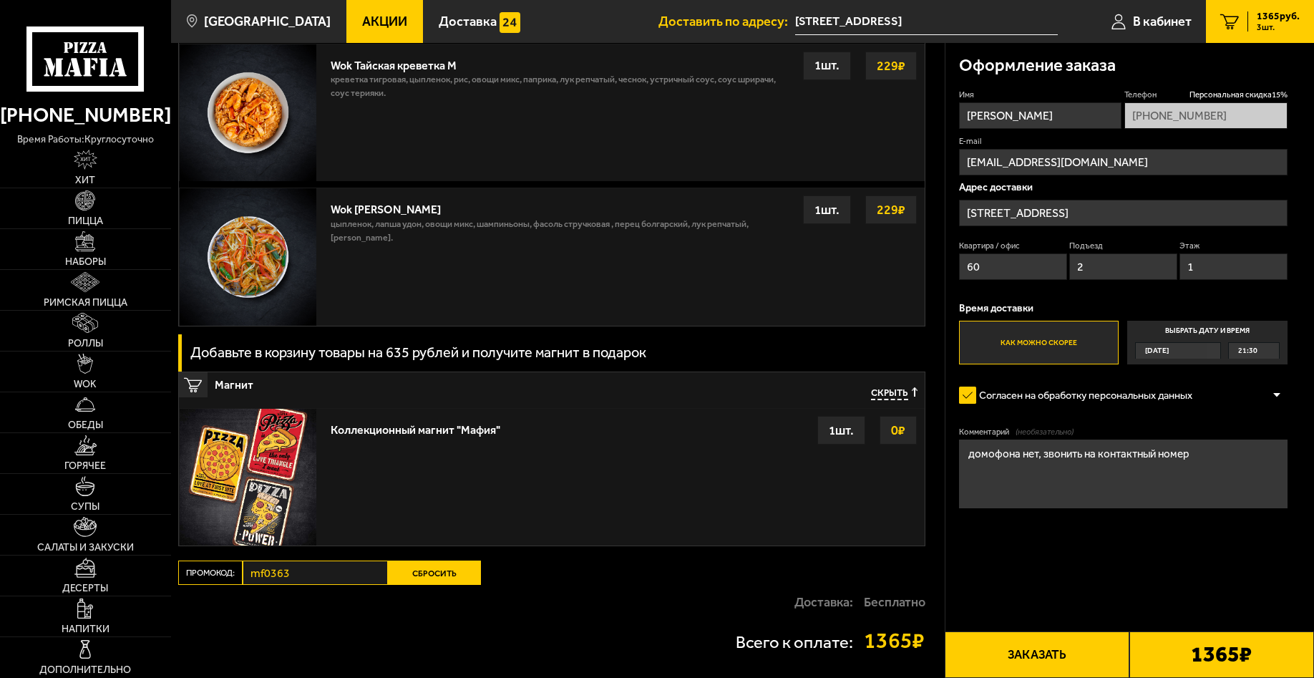
scroll to position [1528, 0]
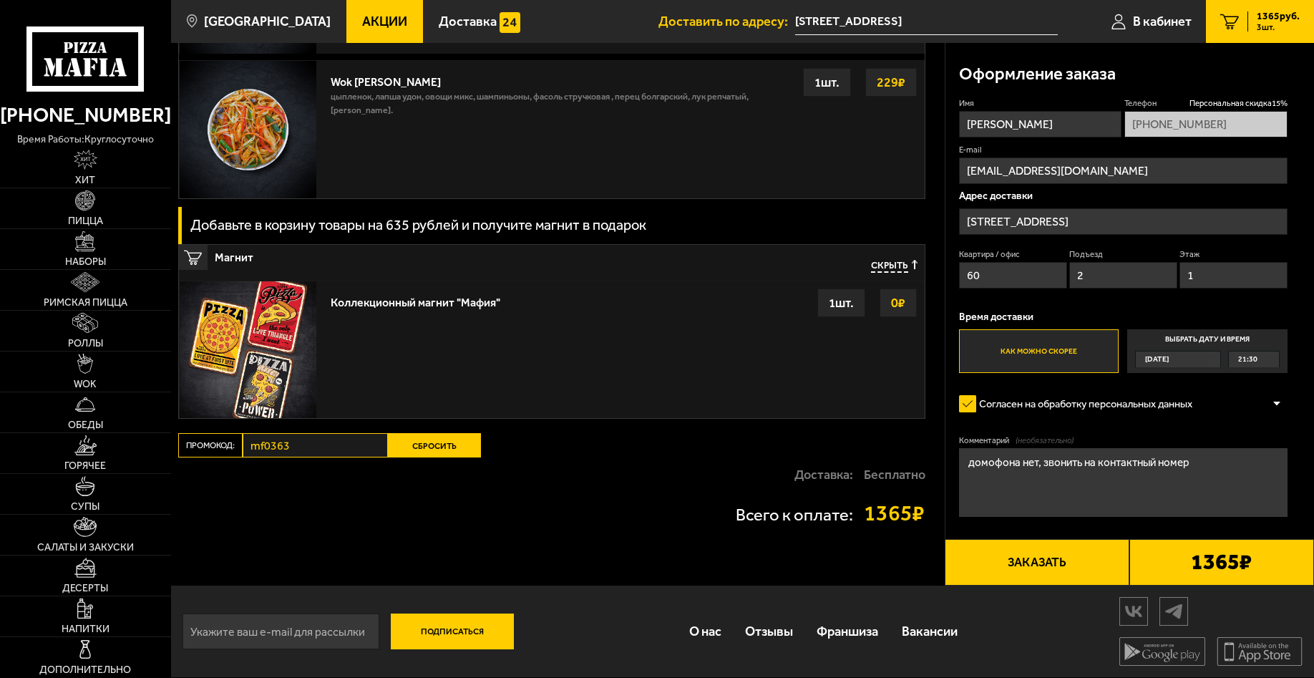
click at [421, 447] on button "Сбросить" at bounding box center [434, 445] width 93 height 24
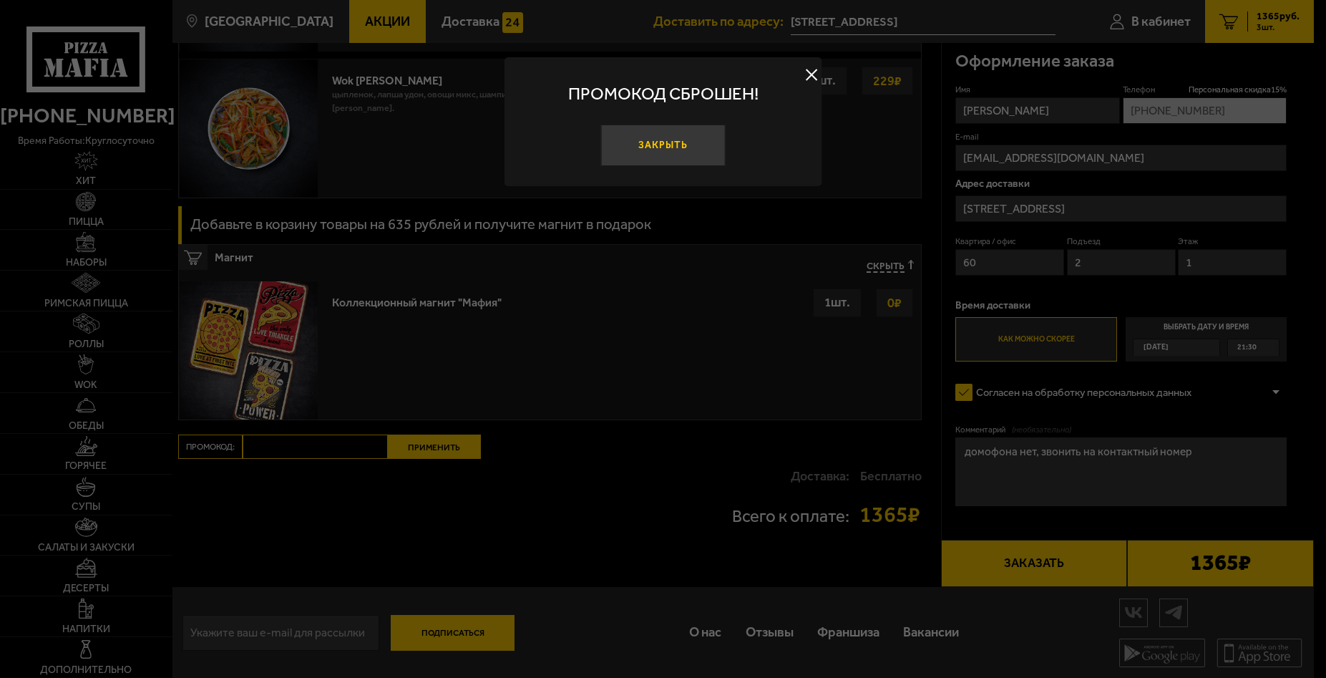
click at [661, 152] on button "Закрыть" at bounding box center [663, 146] width 125 height 42
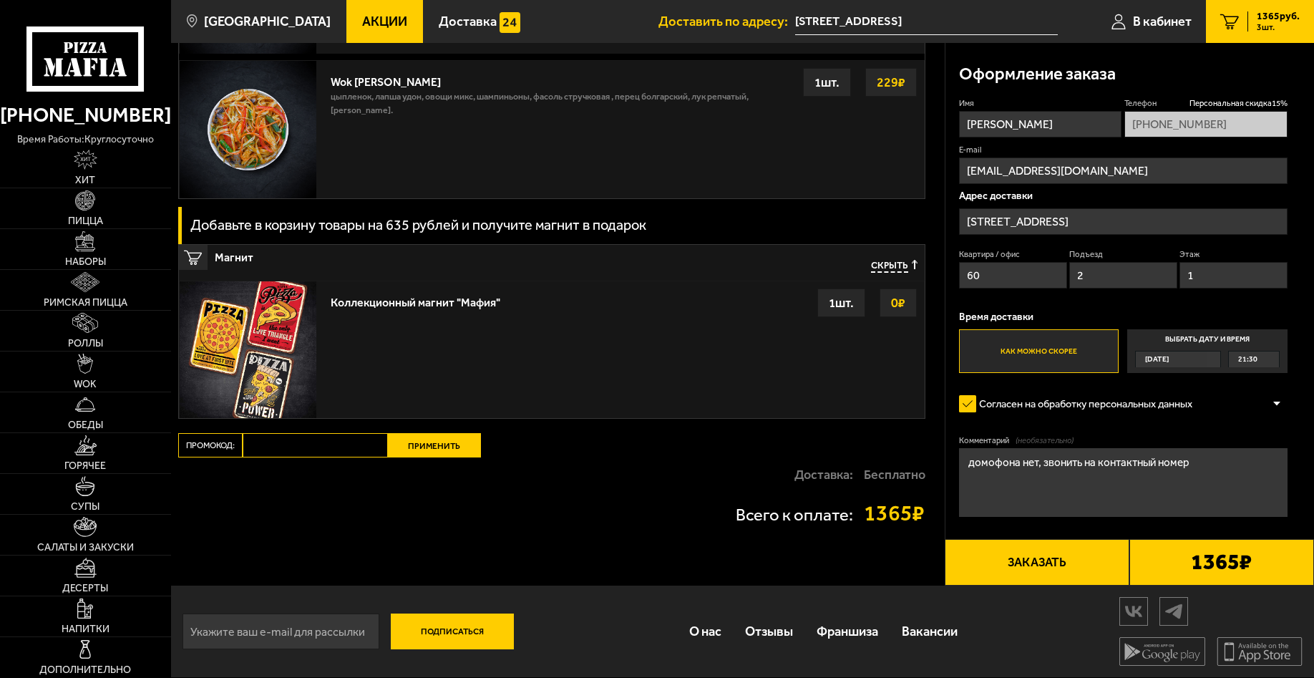
paste input "mf0363"
type input "mf0363"
click at [433, 444] on button "Применить" at bounding box center [434, 445] width 93 height 24
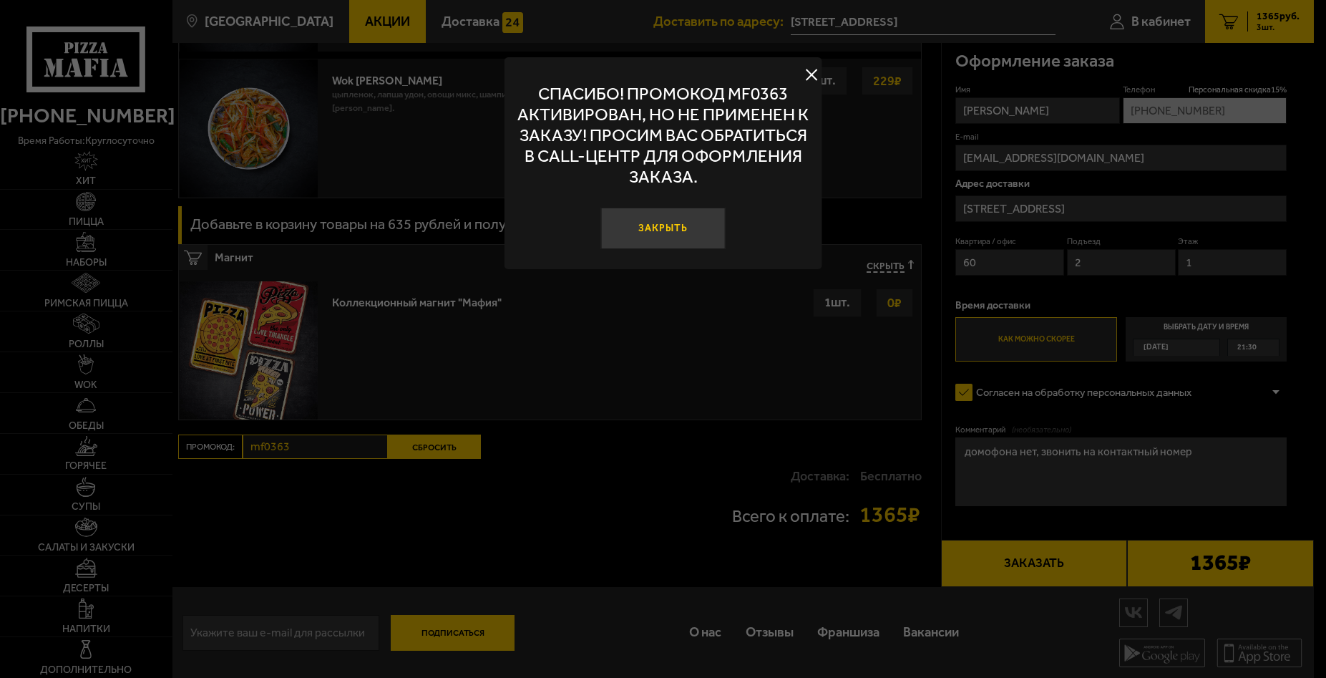
click at [652, 228] on button "Закрыть" at bounding box center [663, 229] width 125 height 42
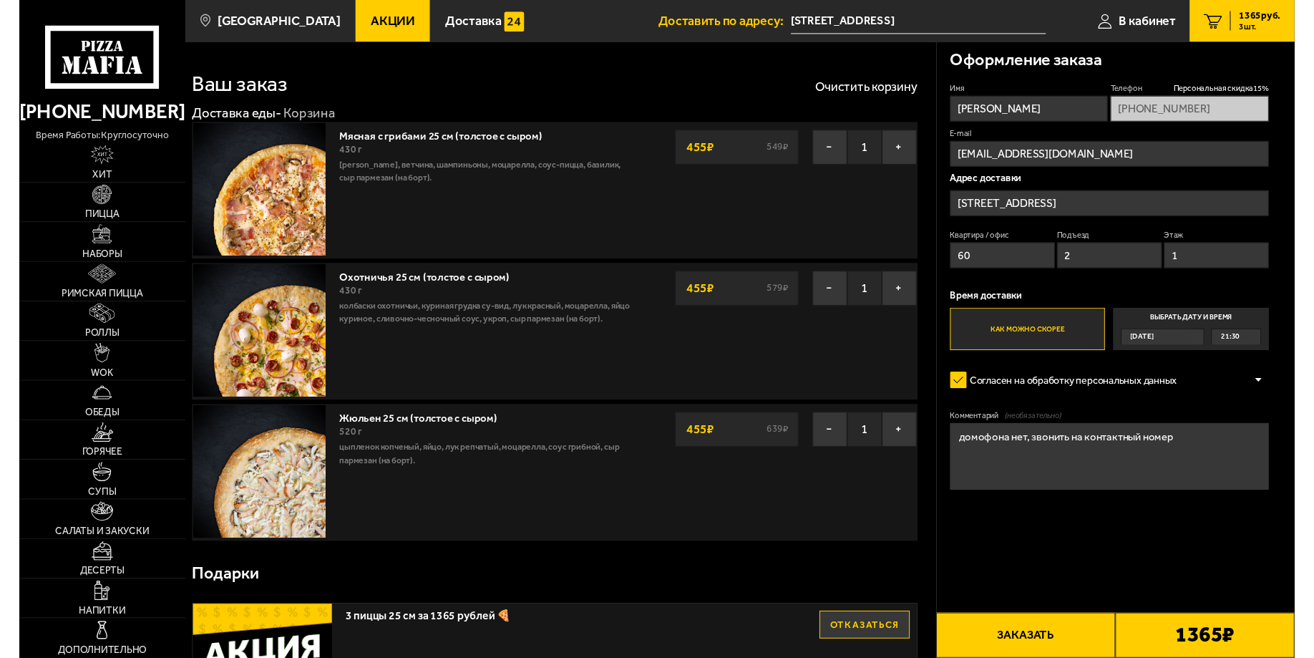
scroll to position [0, 0]
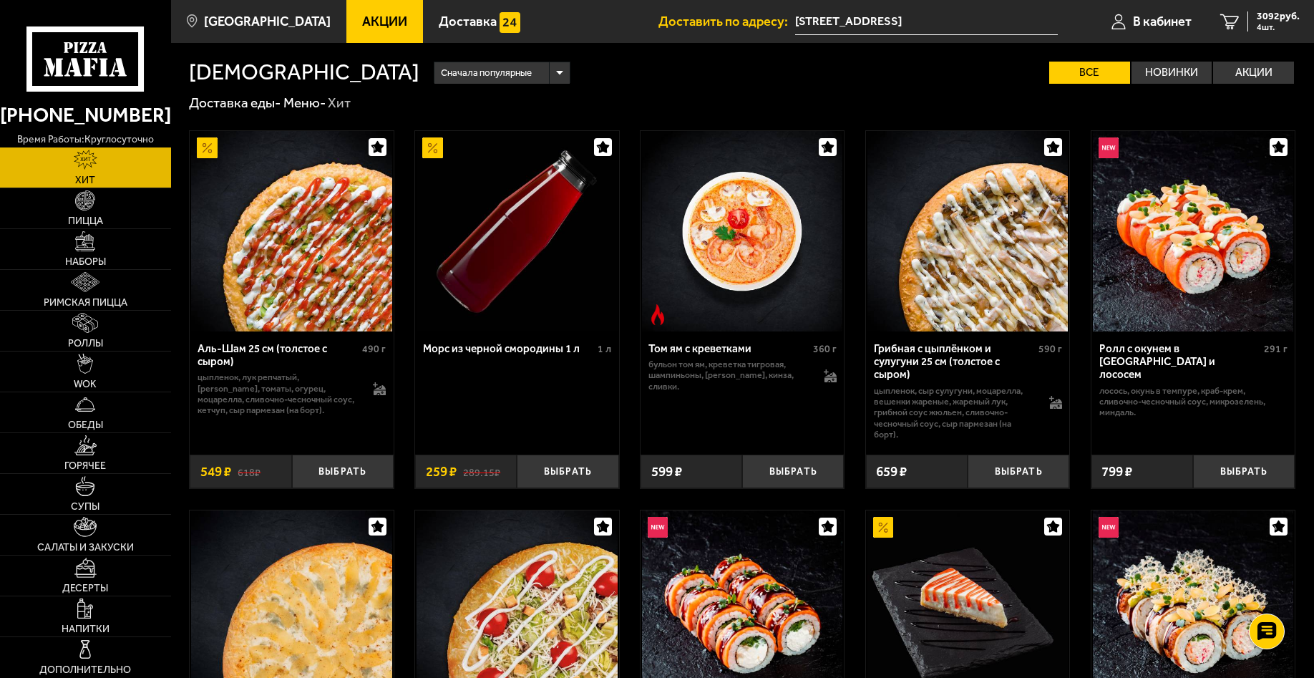
click at [362, 21] on span "Акции" at bounding box center [384, 21] width 45 height 13
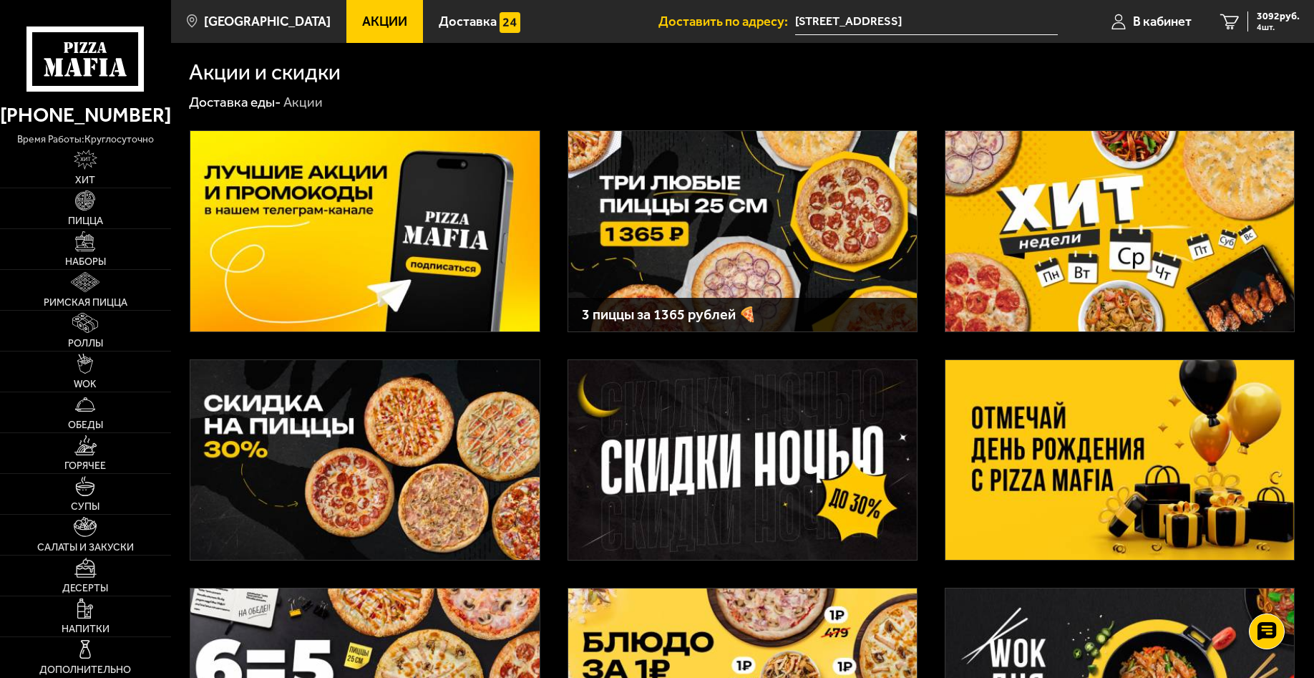
click at [1069, 455] on img at bounding box center [1120, 460] width 349 height 200
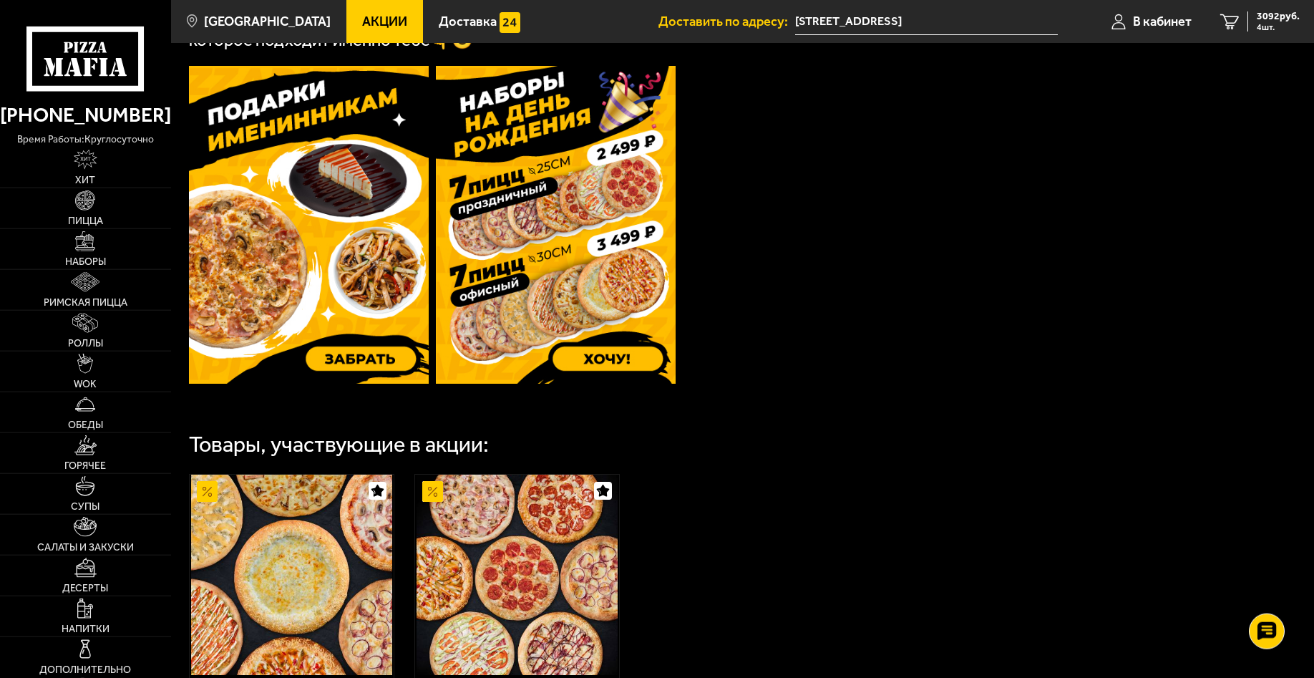
scroll to position [365, 0]
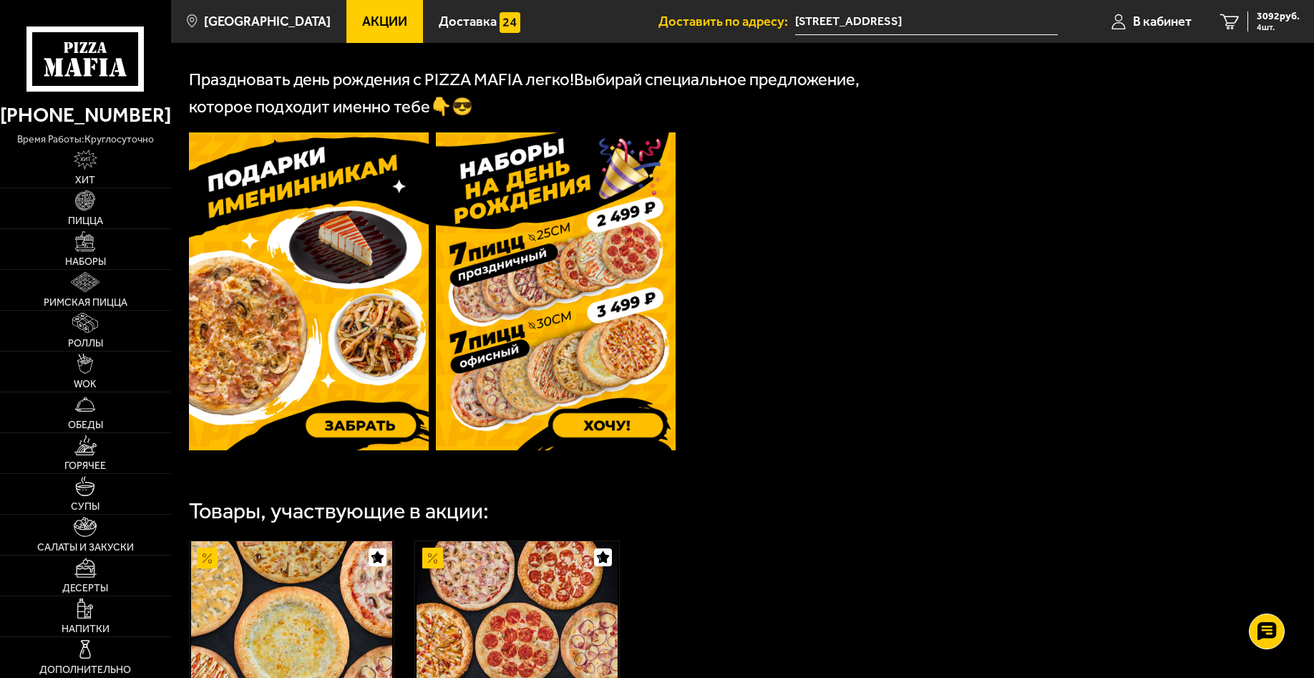
click at [366, 16] on span "Акции" at bounding box center [384, 21] width 45 height 13
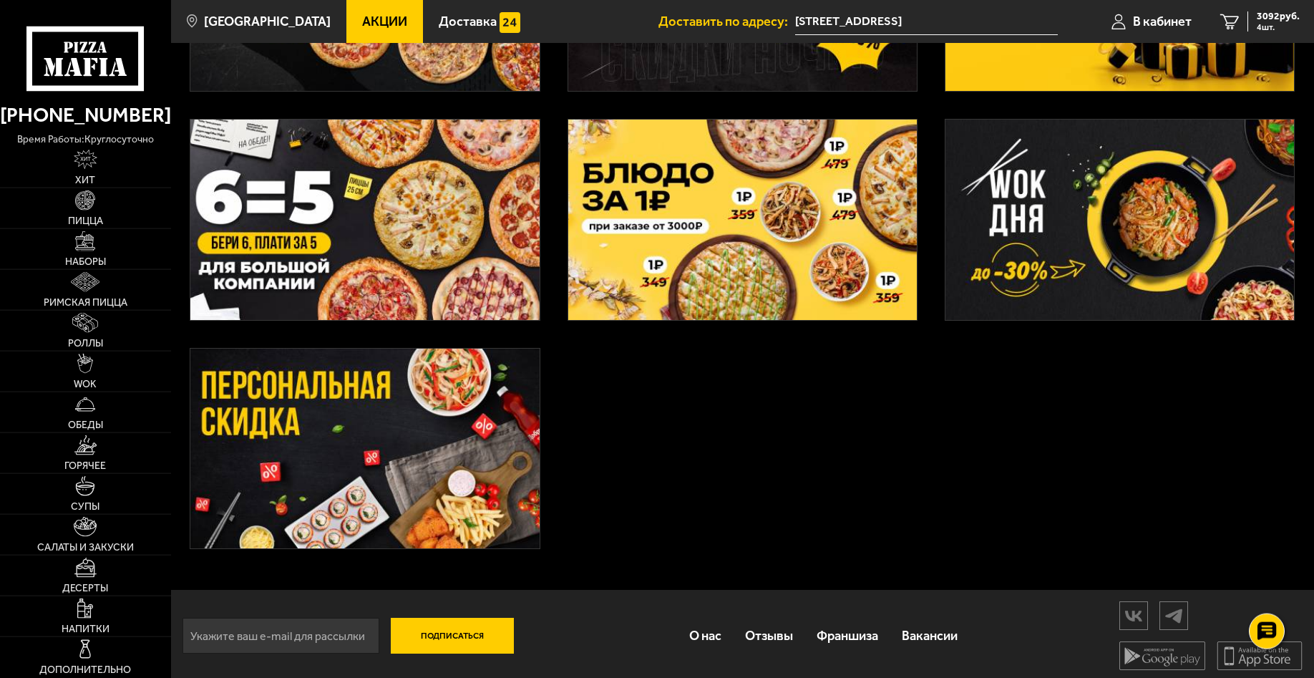
scroll to position [482, 0]
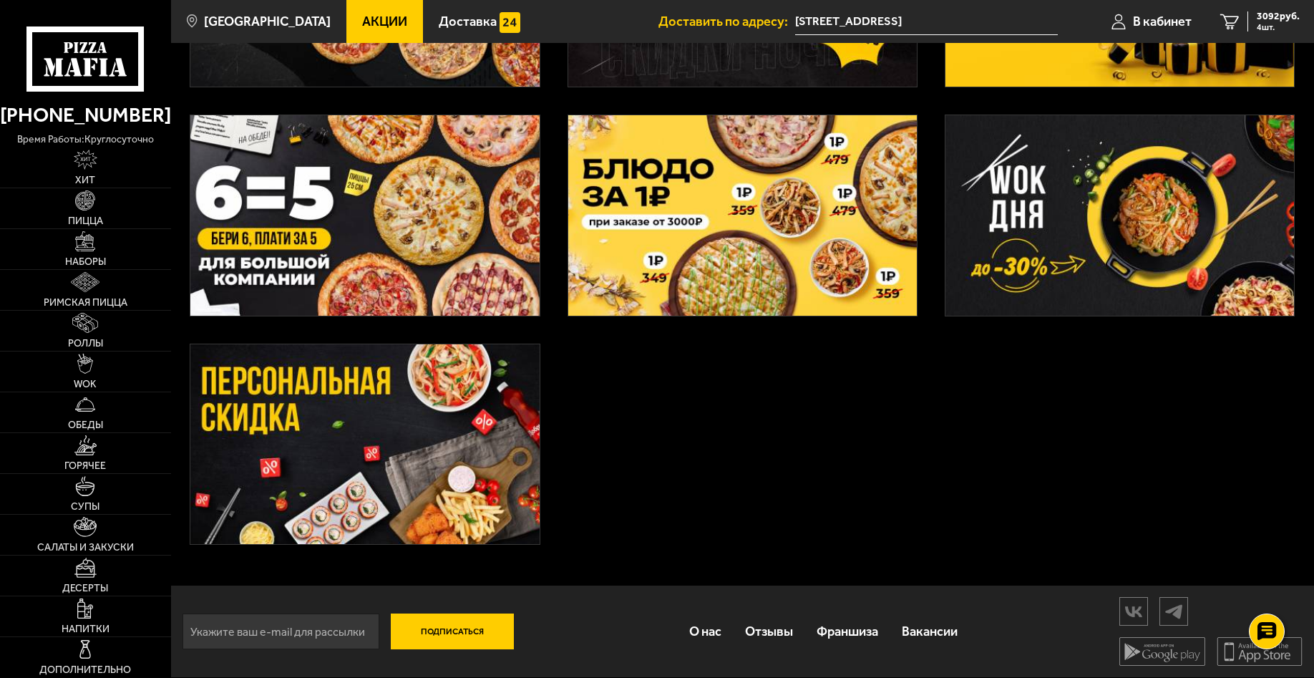
click at [321, 382] on img at bounding box center [364, 444] width 349 height 200
